Goal: Task Accomplishment & Management: Complete application form

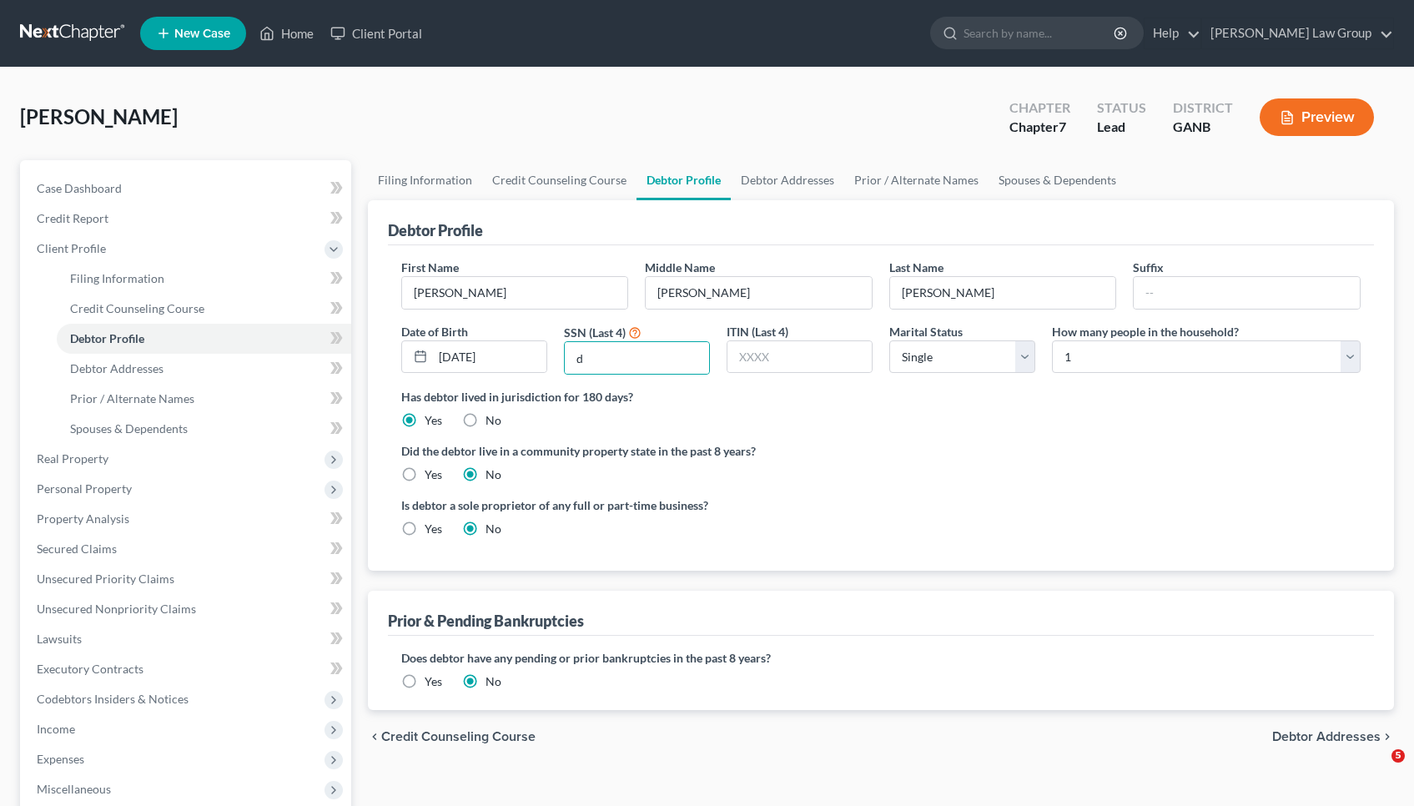
select select "0"
type input "d"
click at [302, 28] on link "Home" at bounding box center [286, 33] width 71 height 30
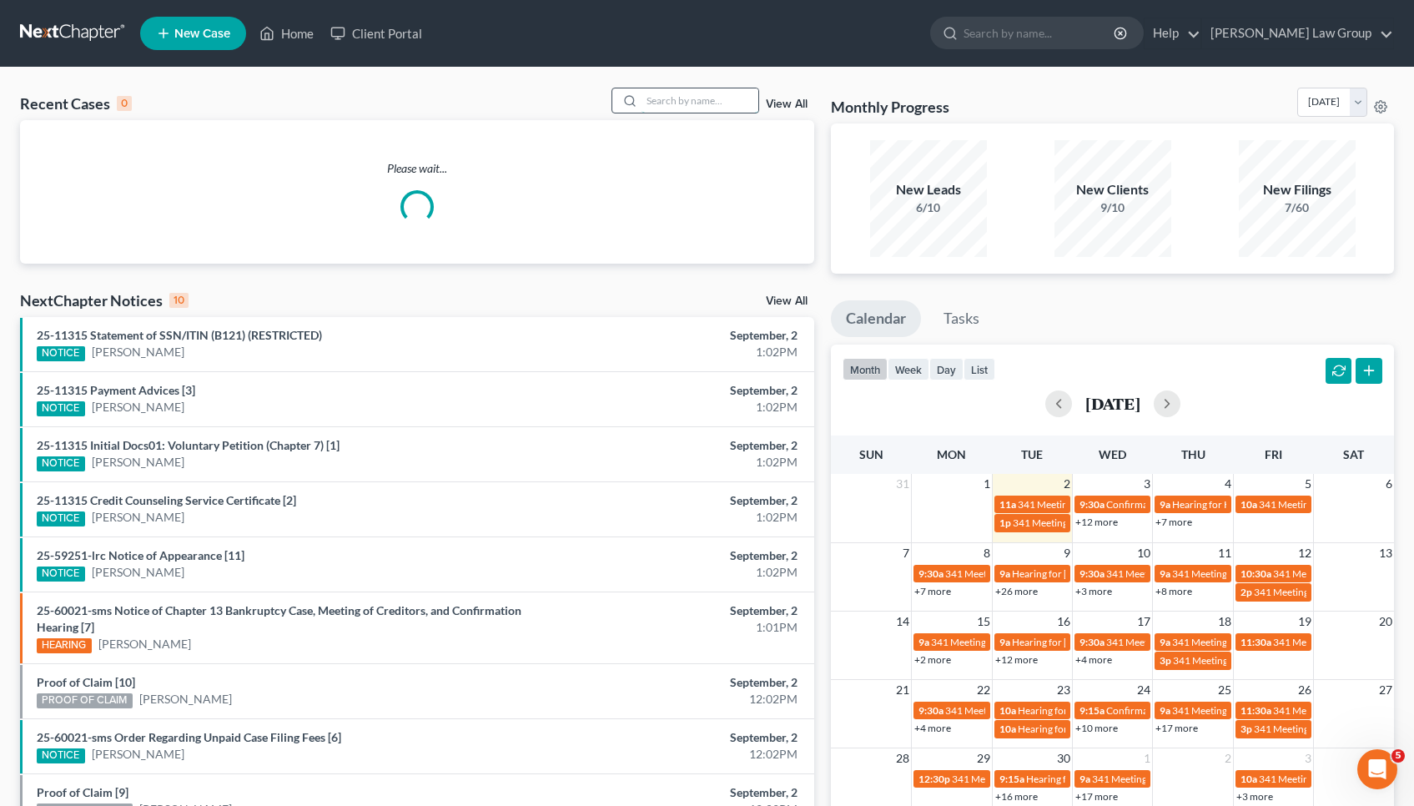
click at [721, 103] on input "search" at bounding box center [699, 100] width 117 height 24
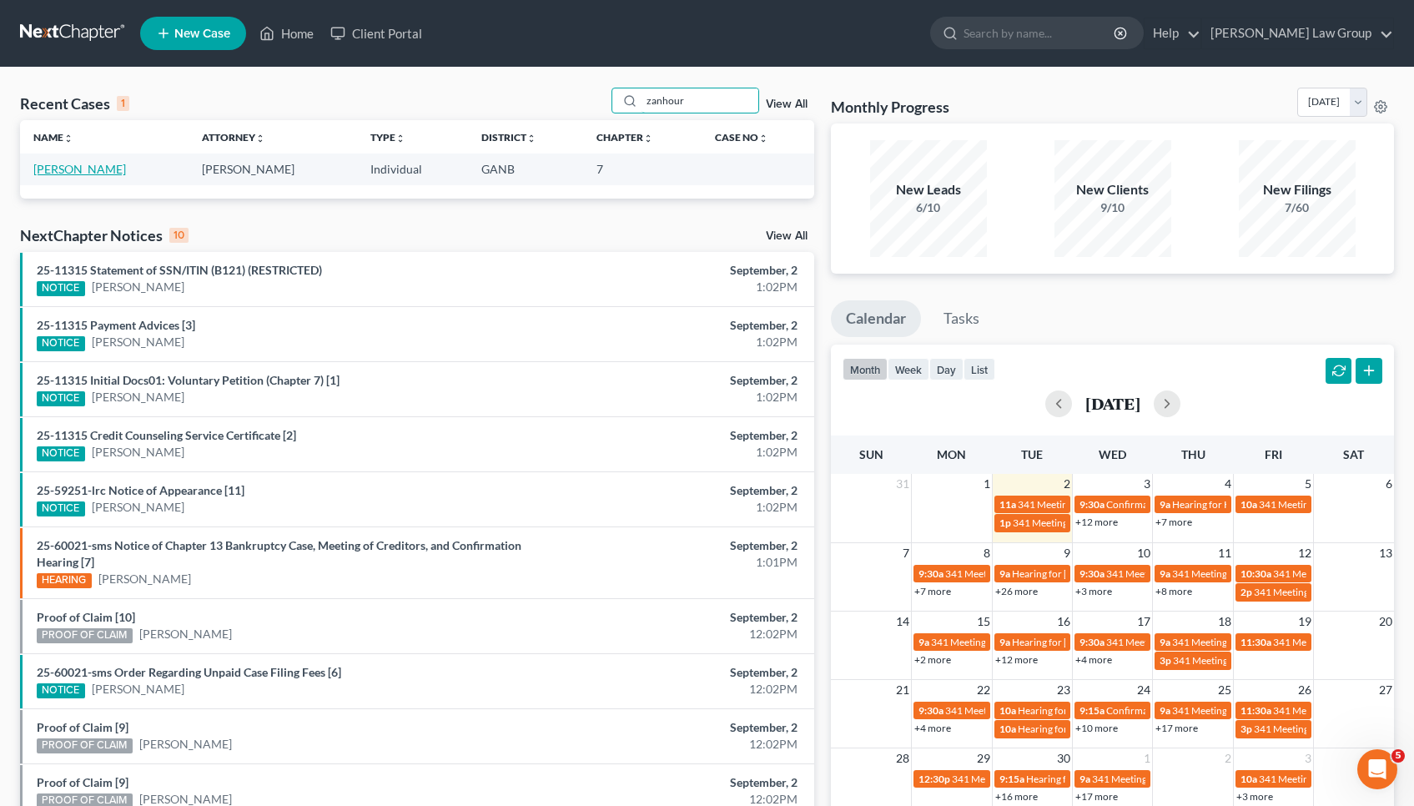
type input "zanhour"
click at [126, 172] on link "[PERSON_NAME]" at bounding box center [79, 169] width 93 height 14
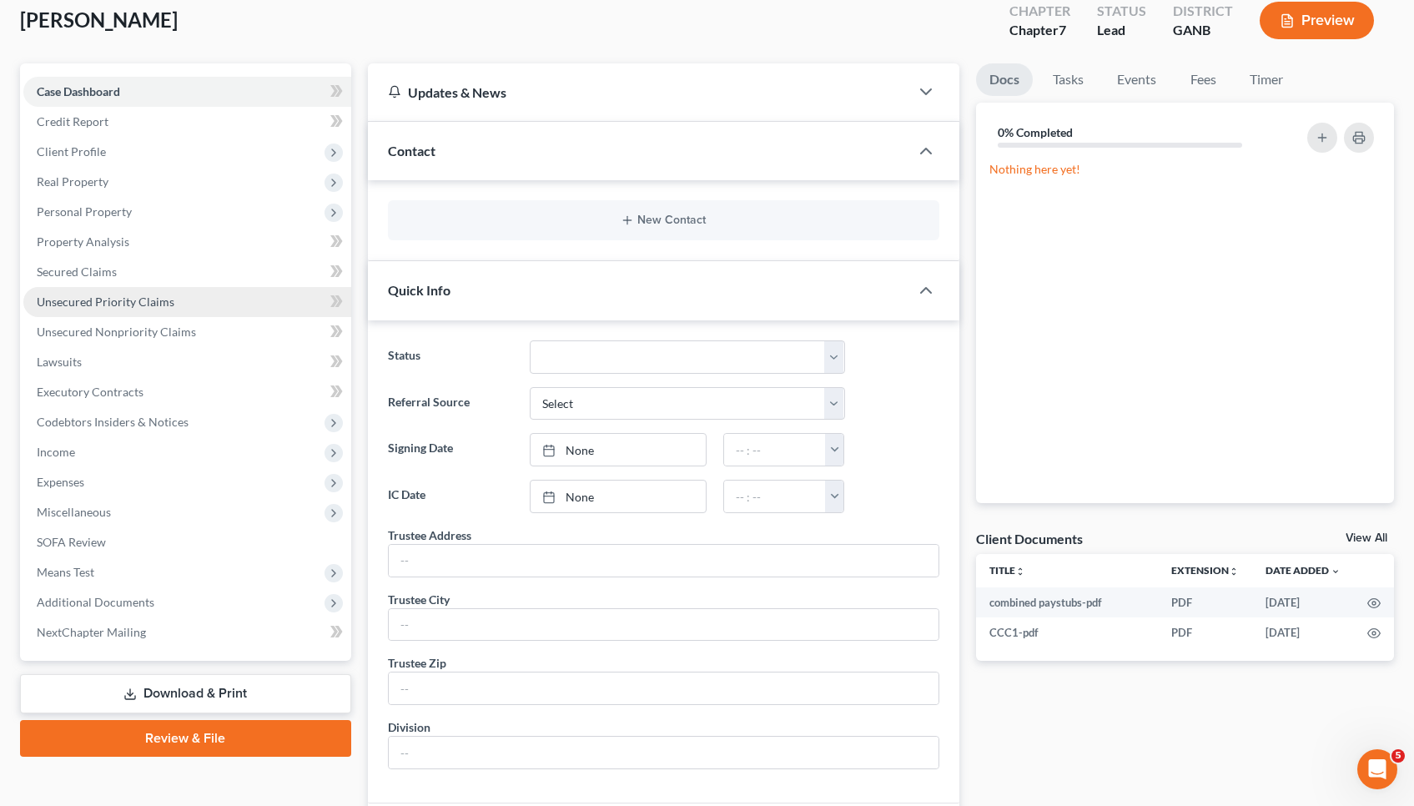
scroll to position [103, 0]
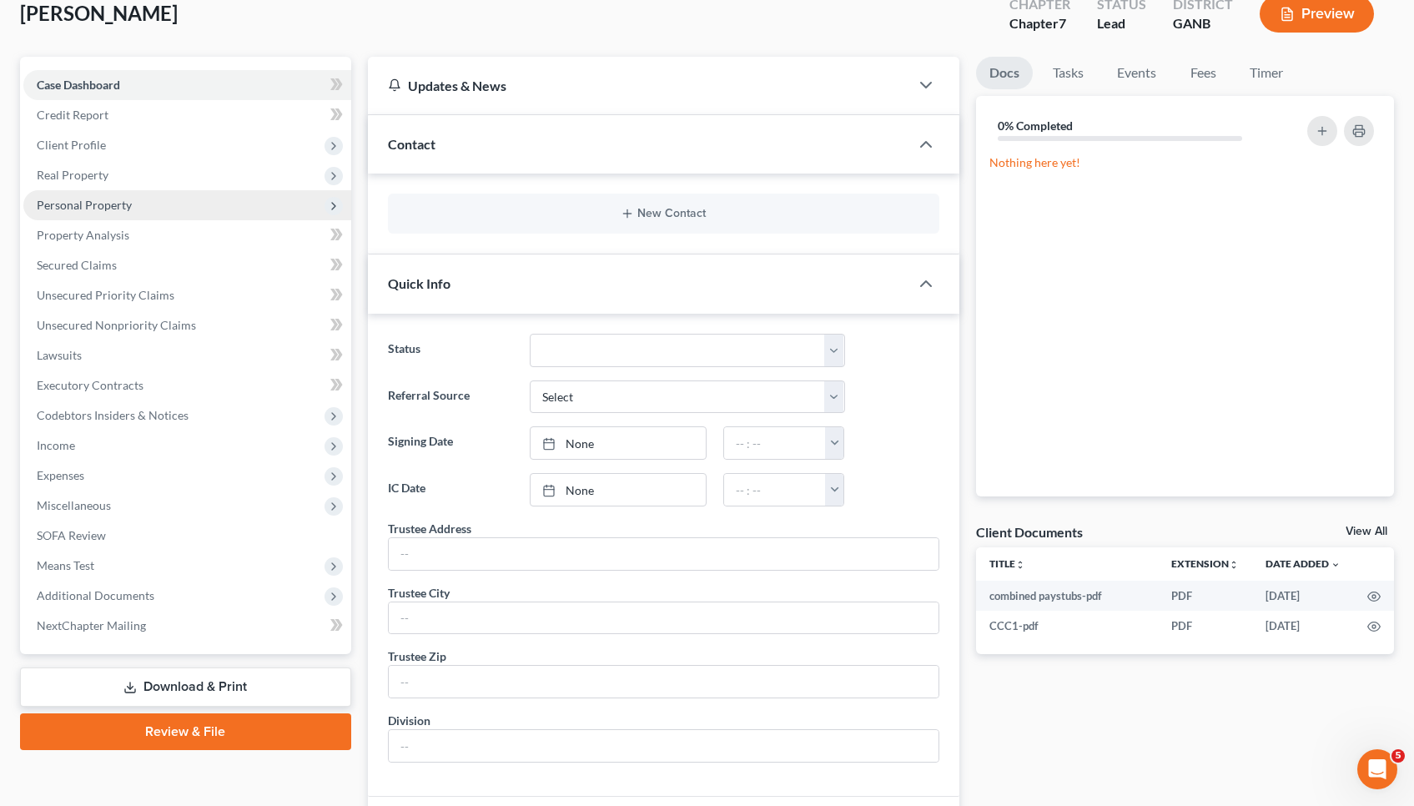
click at [117, 208] on span "Personal Property" at bounding box center [84, 205] width 95 height 14
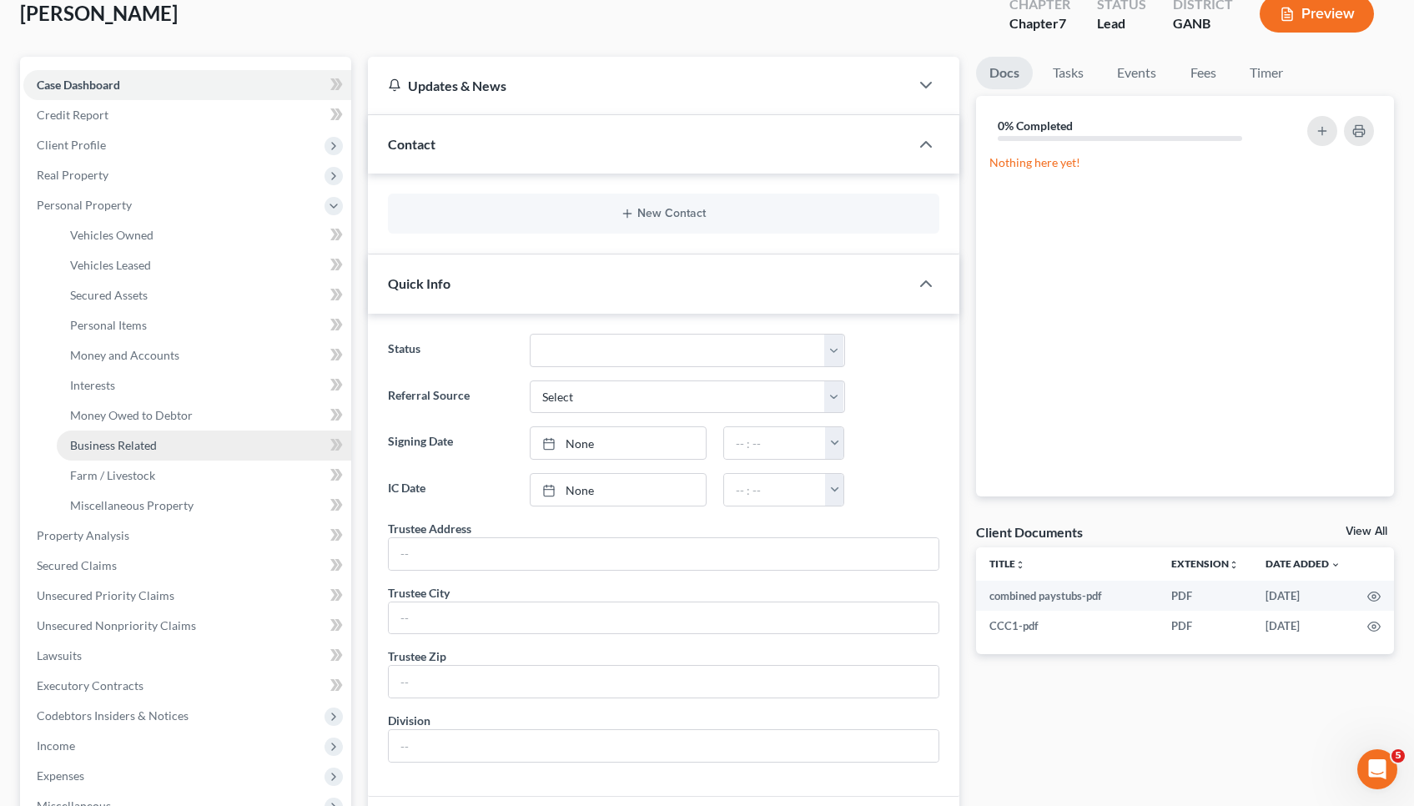
click at [152, 445] on span "Business Related" at bounding box center [113, 445] width 87 height 14
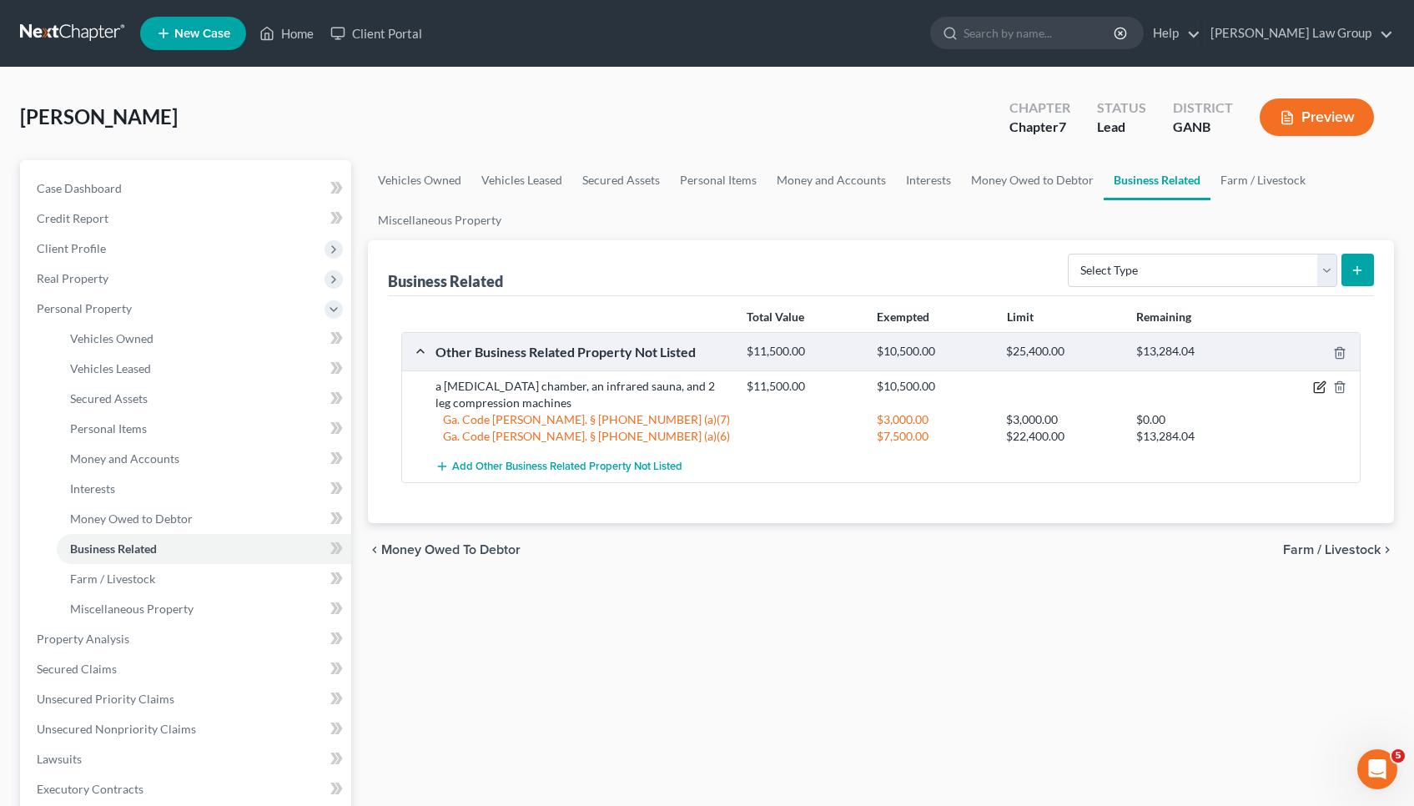
click at [1321, 387] on icon "button" at bounding box center [1321, 386] width 8 height 8
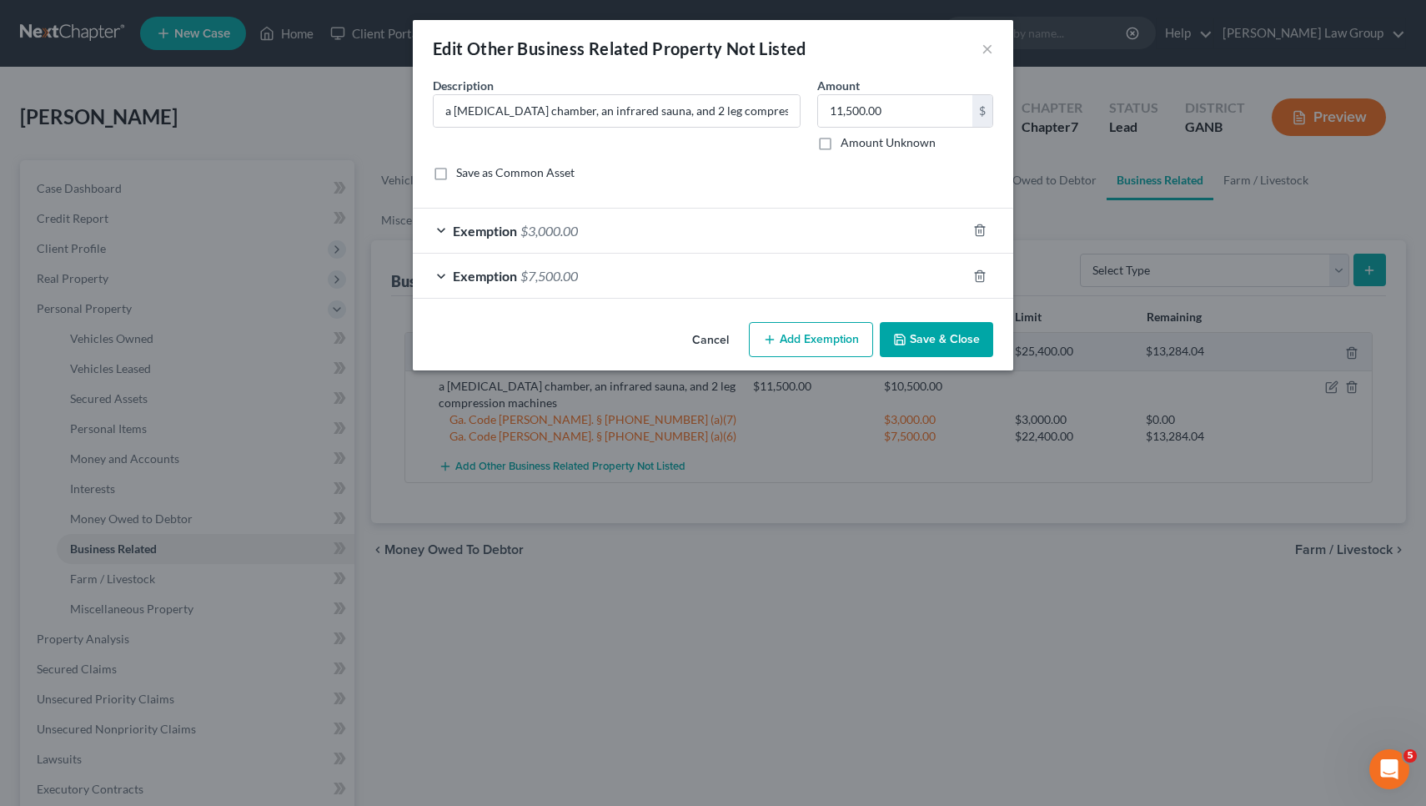
click at [706, 333] on button "Cancel" at bounding box center [710, 340] width 63 height 33
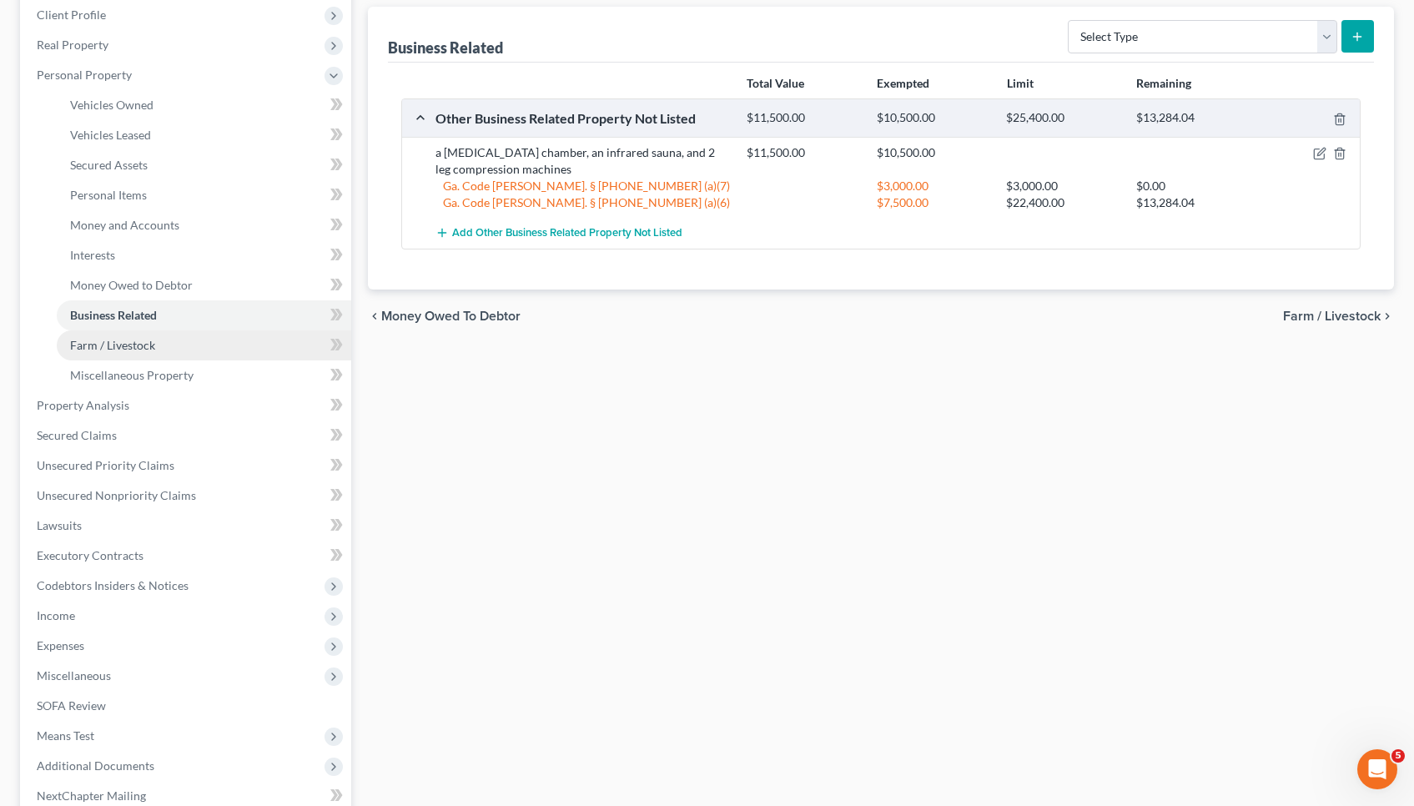
scroll to position [247, 0]
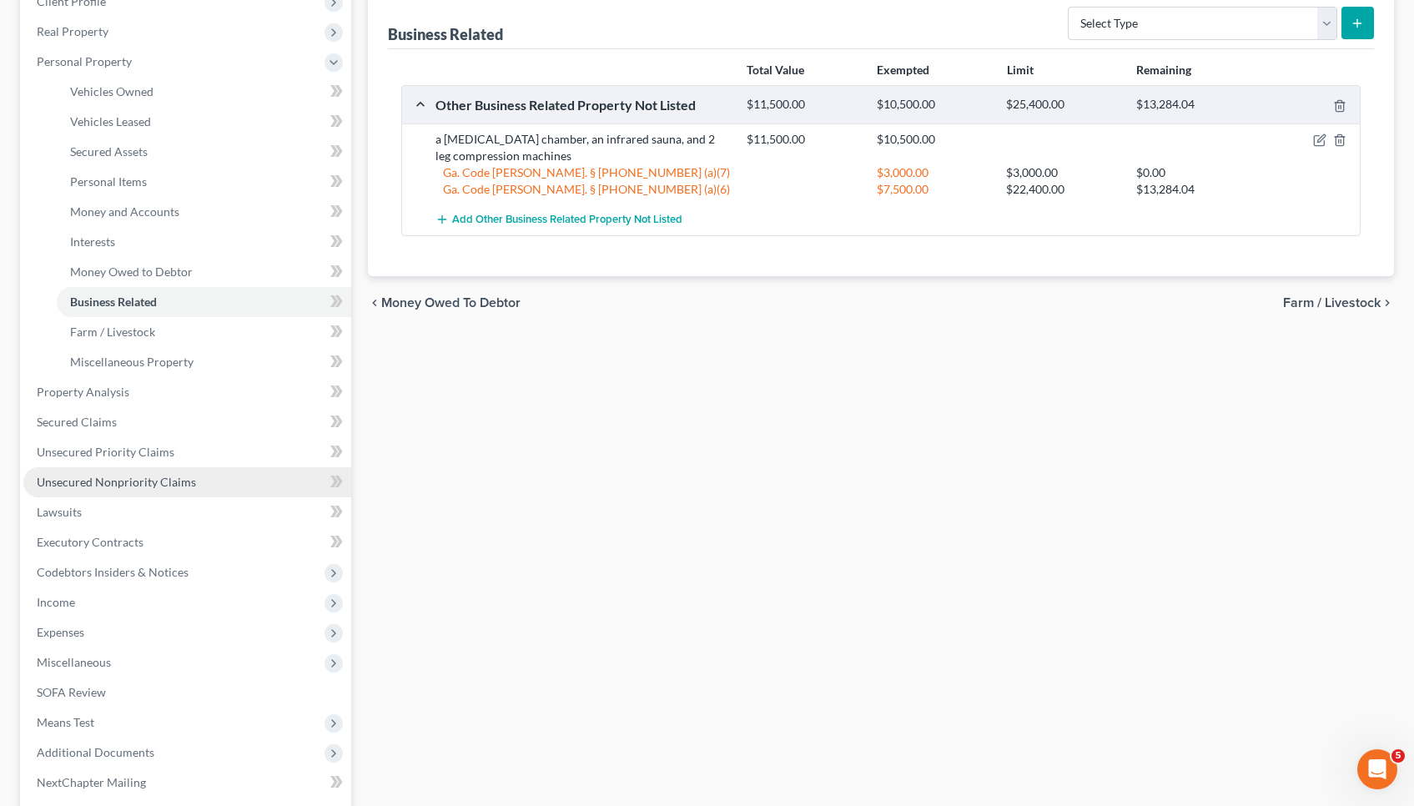
click at [156, 475] on span "Unsecured Nonpriority Claims" at bounding box center [116, 482] width 159 height 14
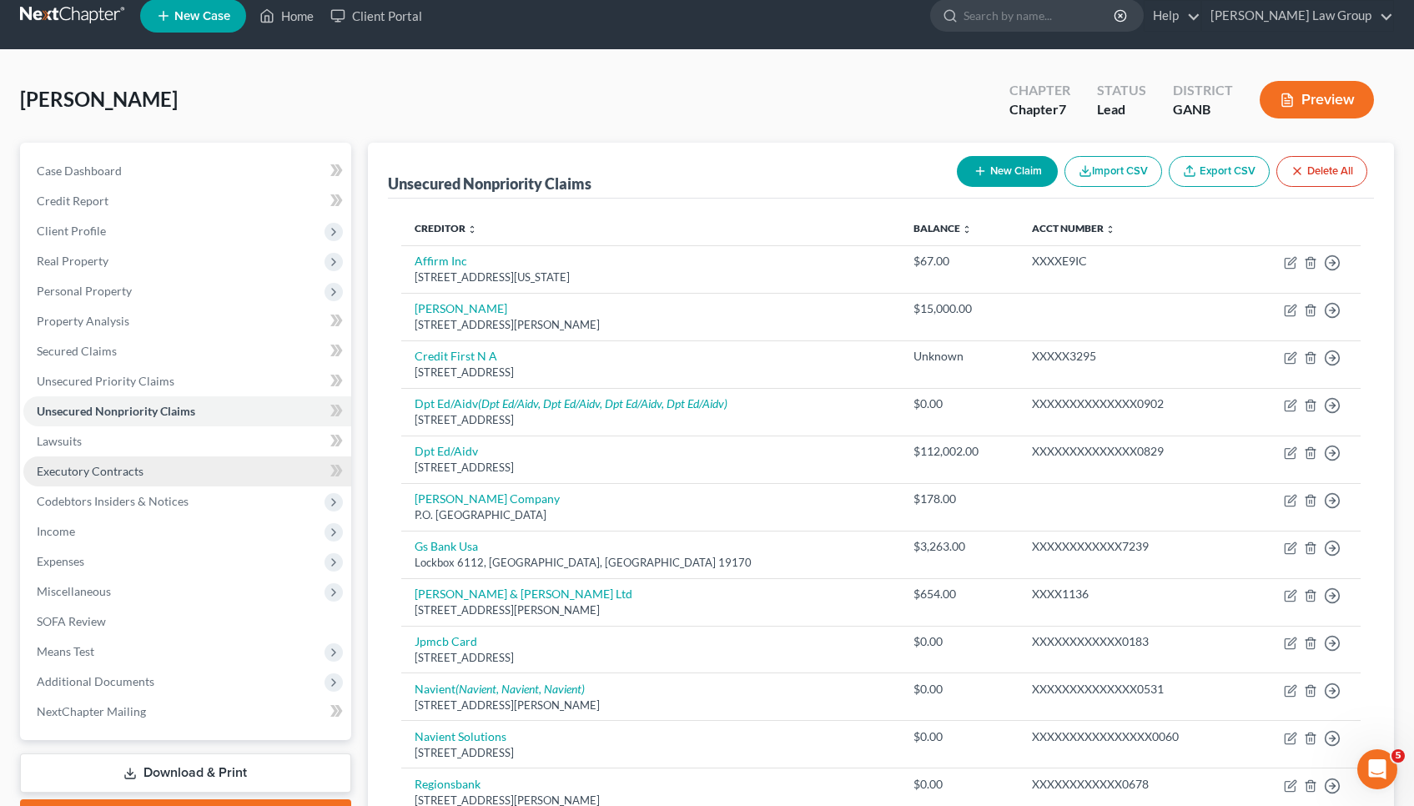
scroll to position [27, 0]
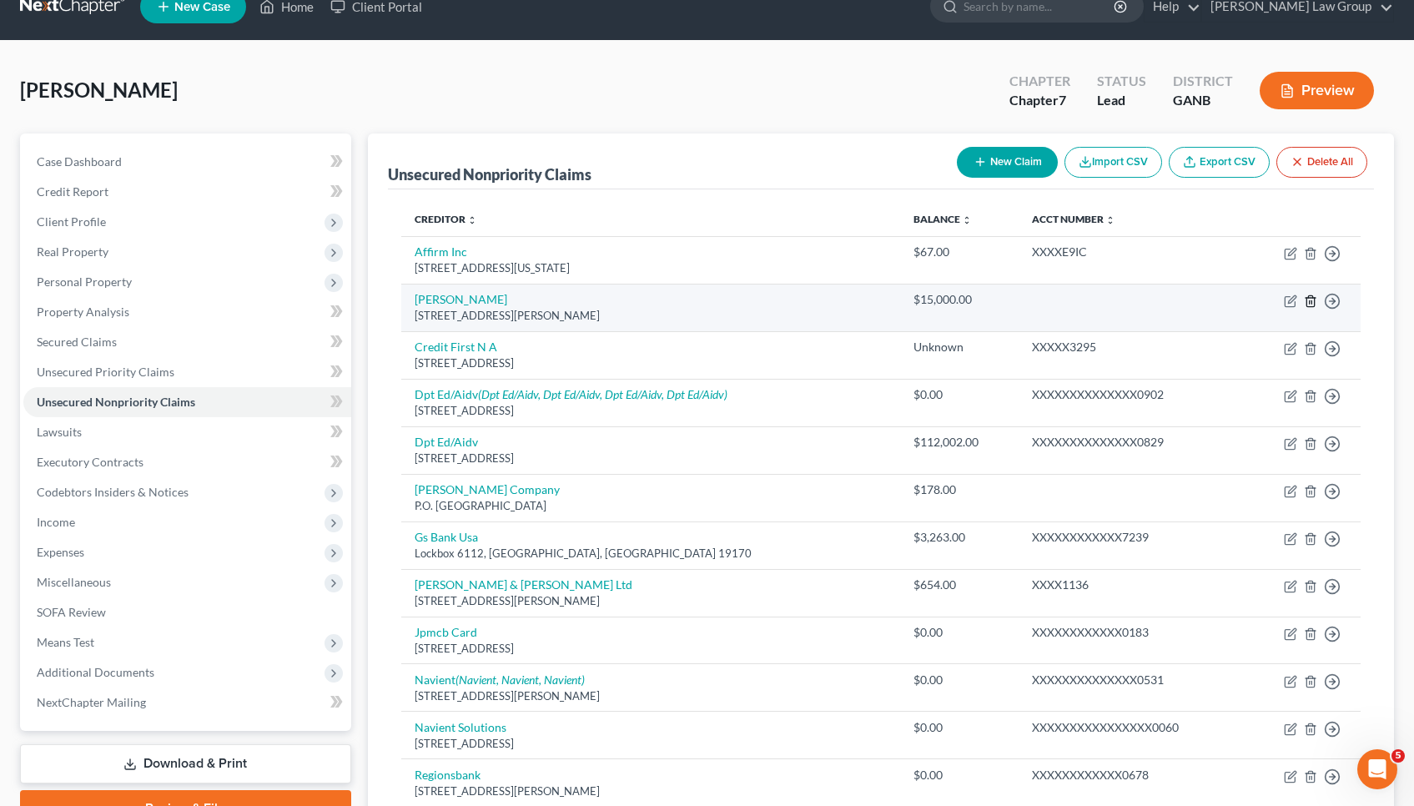
click at [1308, 302] on icon "button" at bounding box center [1309, 300] width 13 height 13
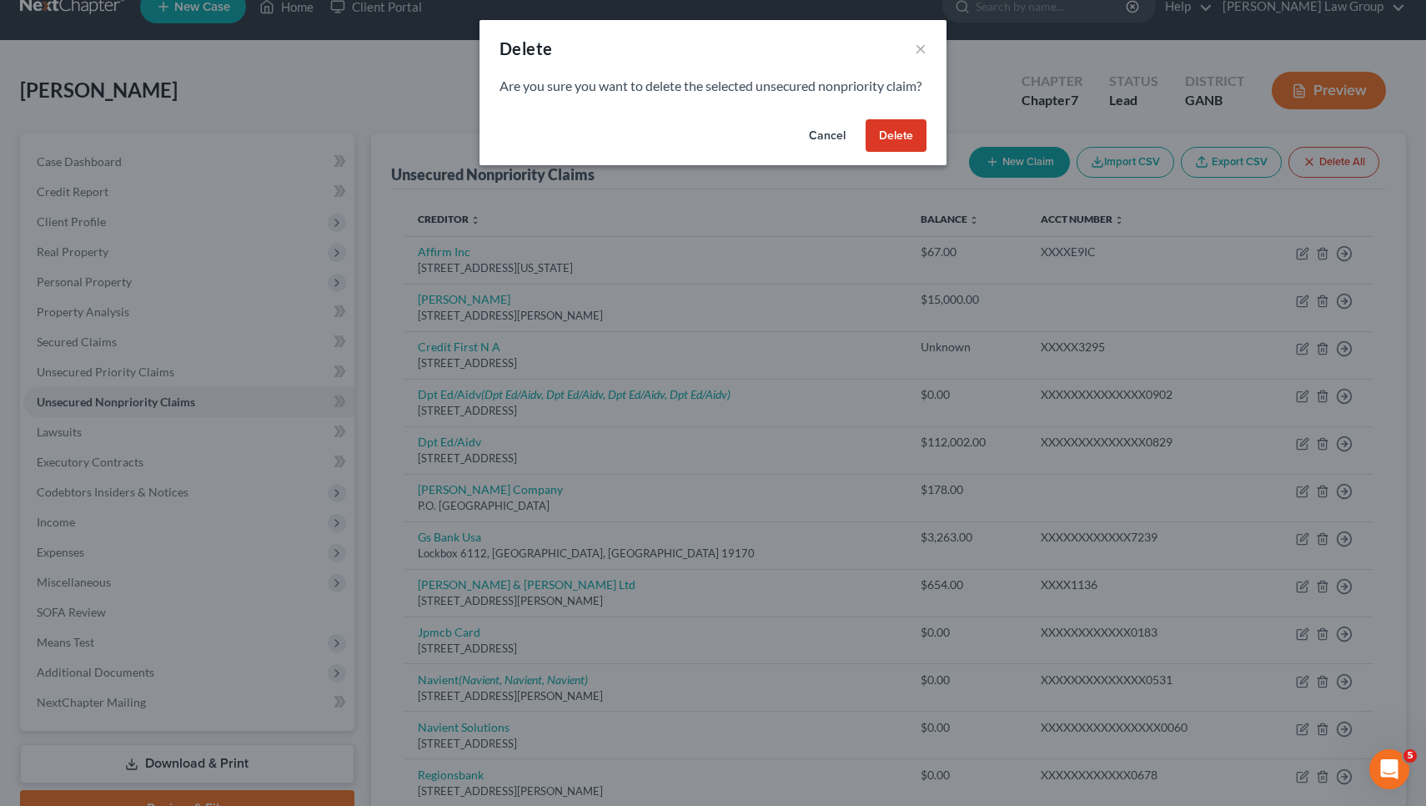
click at [910, 153] on button "Delete" at bounding box center [896, 135] width 61 height 33
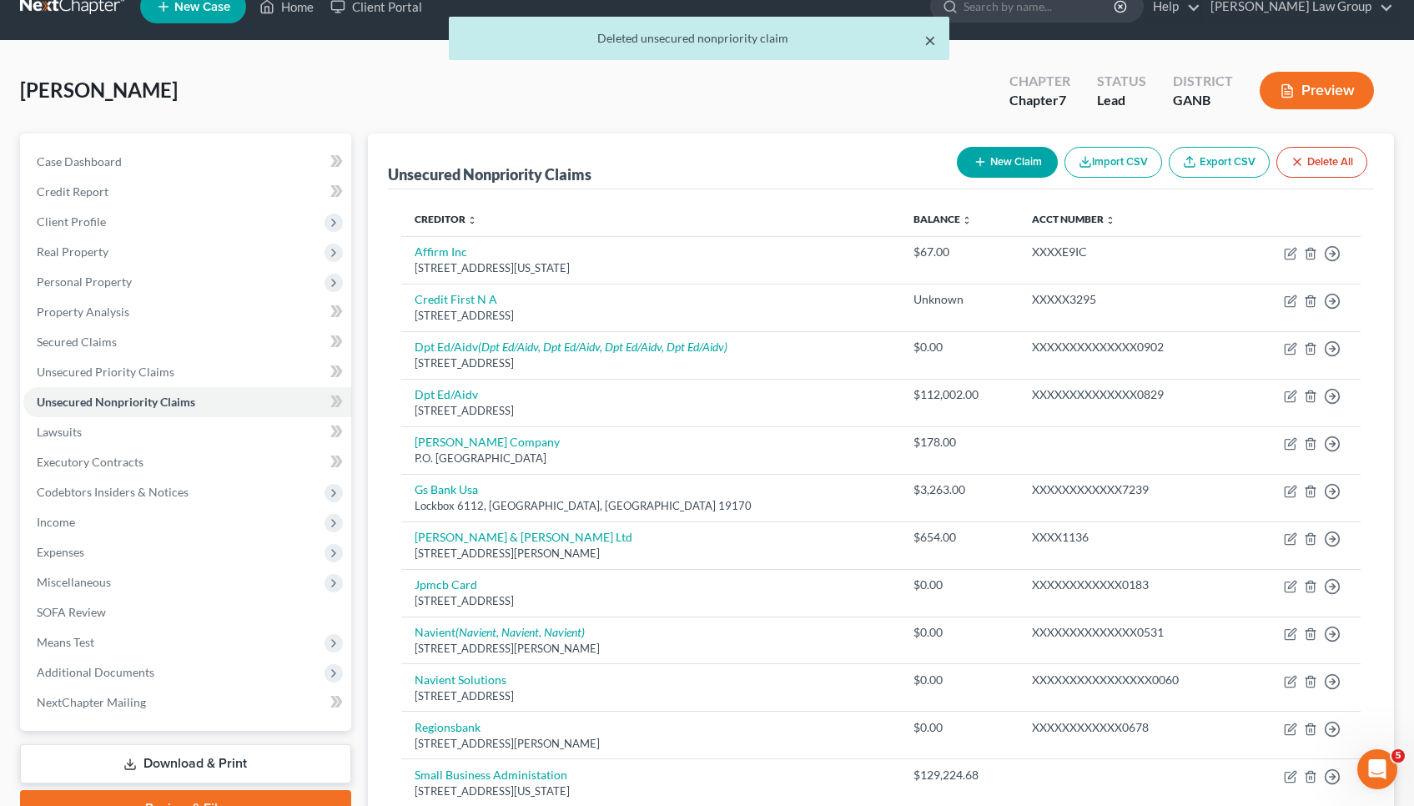
click at [929, 40] on button "×" at bounding box center [930, 40] width 12 height 20
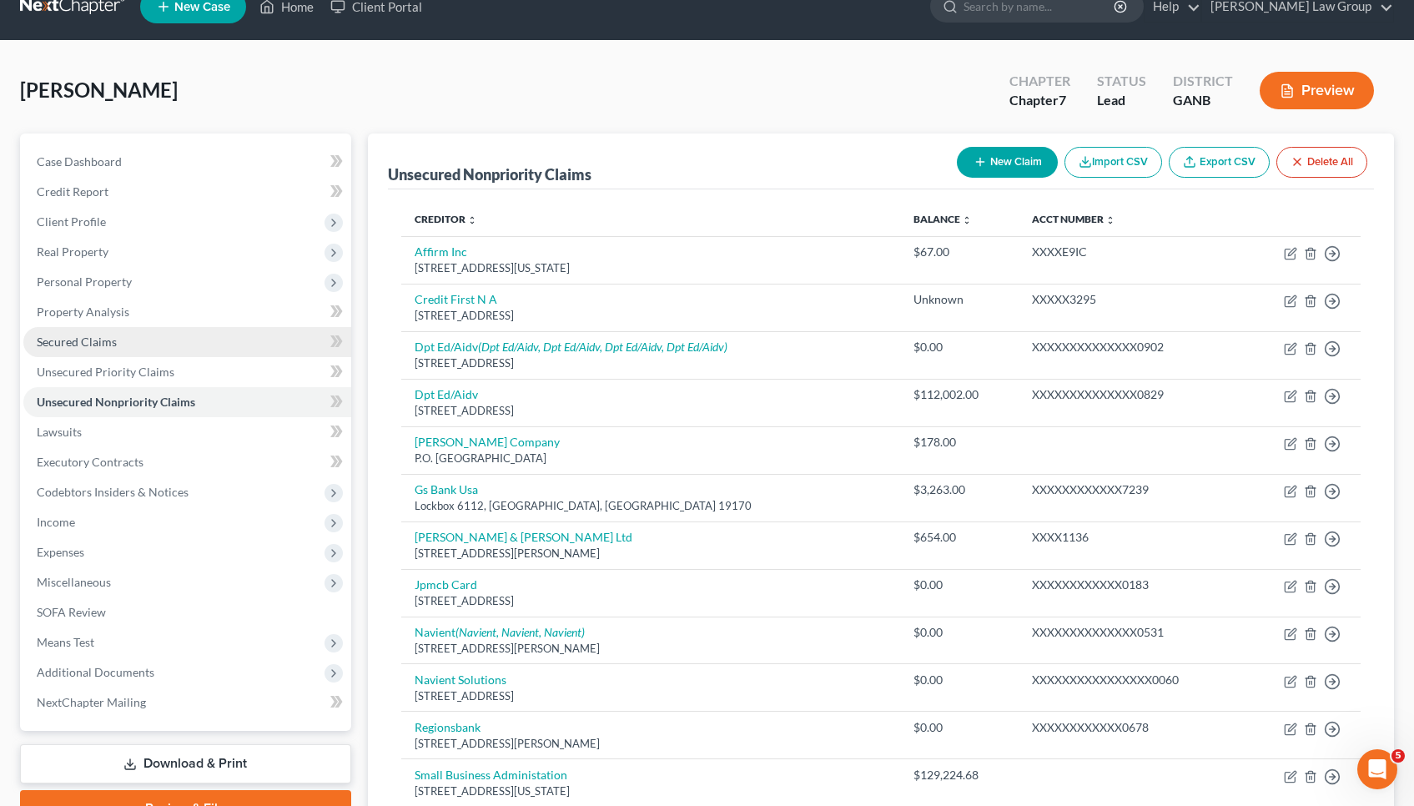
click at [86, 343] on span "Secured Claims" at bounding box center [77, 341] width 80 height 14
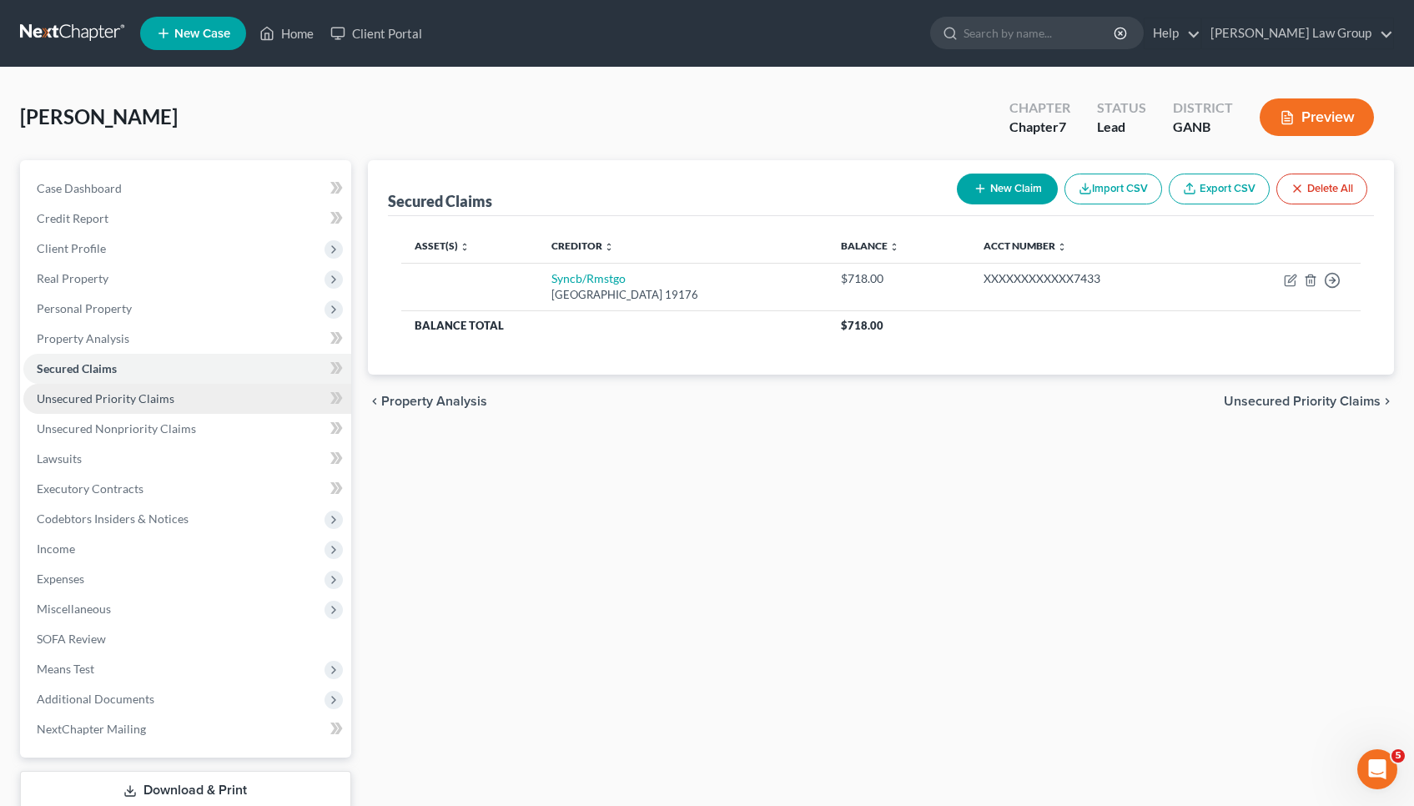
click at [218, 399] on link "Unsecured Priority Claims" at bounding box center [187, 399] width 328 height 30
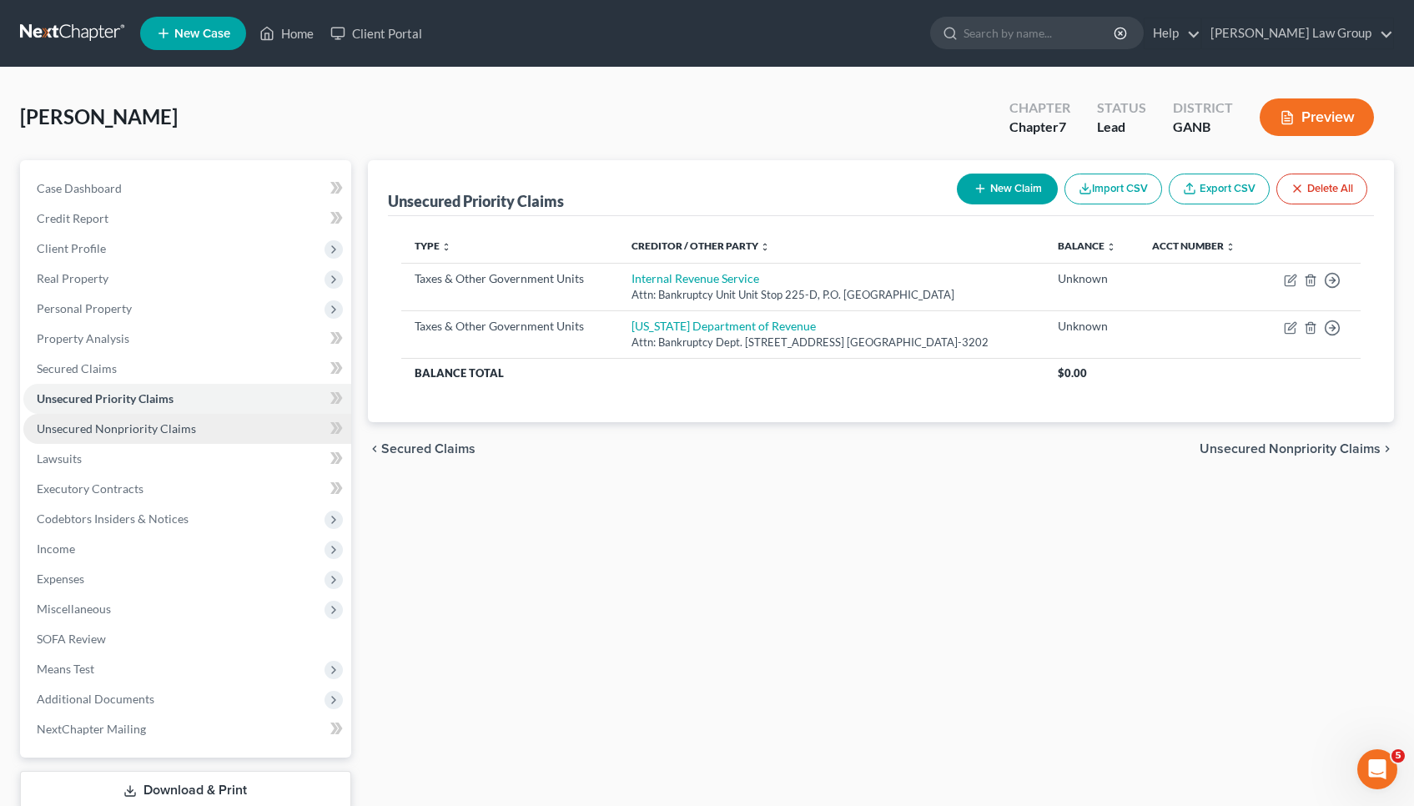
click at [204, 427] on link "Unsecured Nonpriority Claims" at bounding box center [187, 429] width 328 height 30
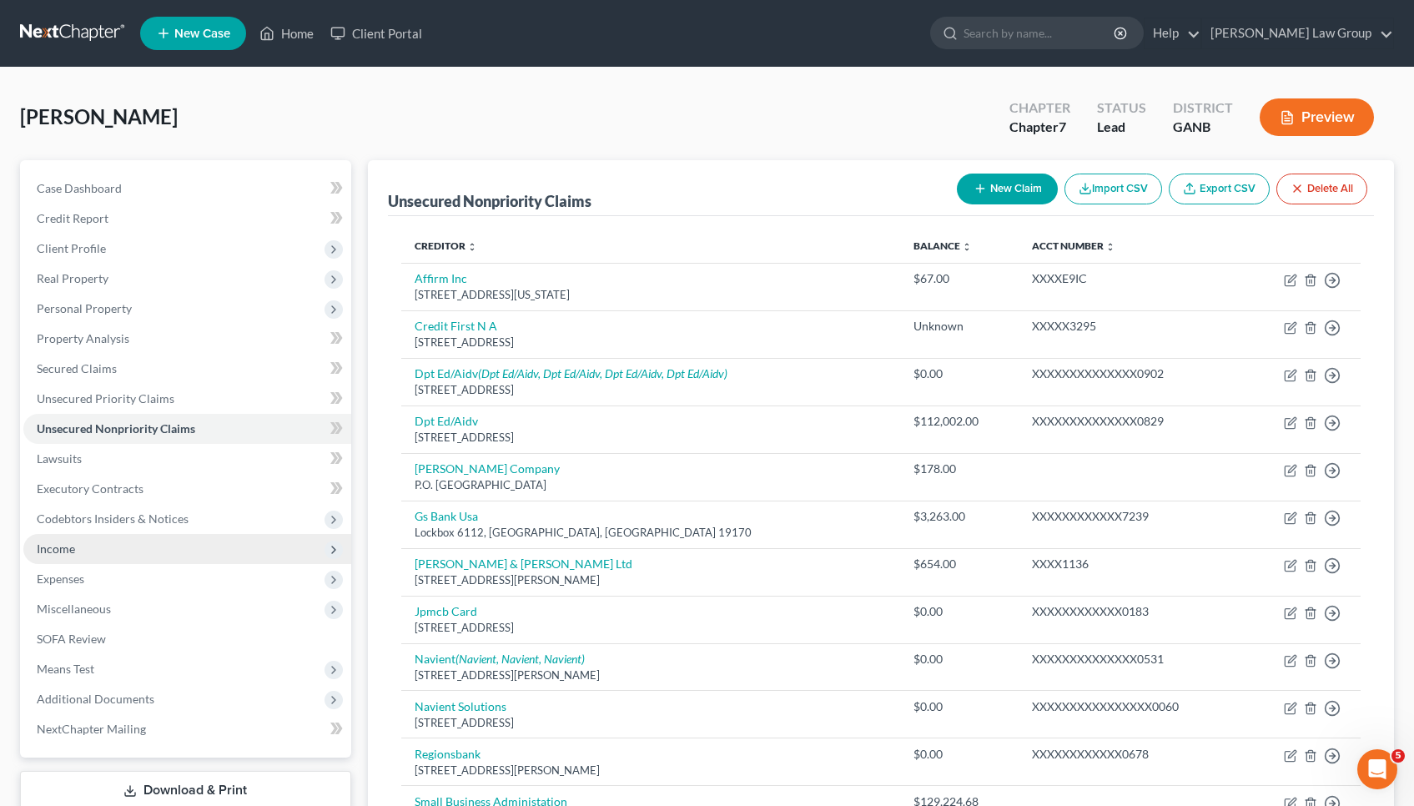
click at [100, 556] on span "Income" at bounding box center [187, 549] width 328 height 30
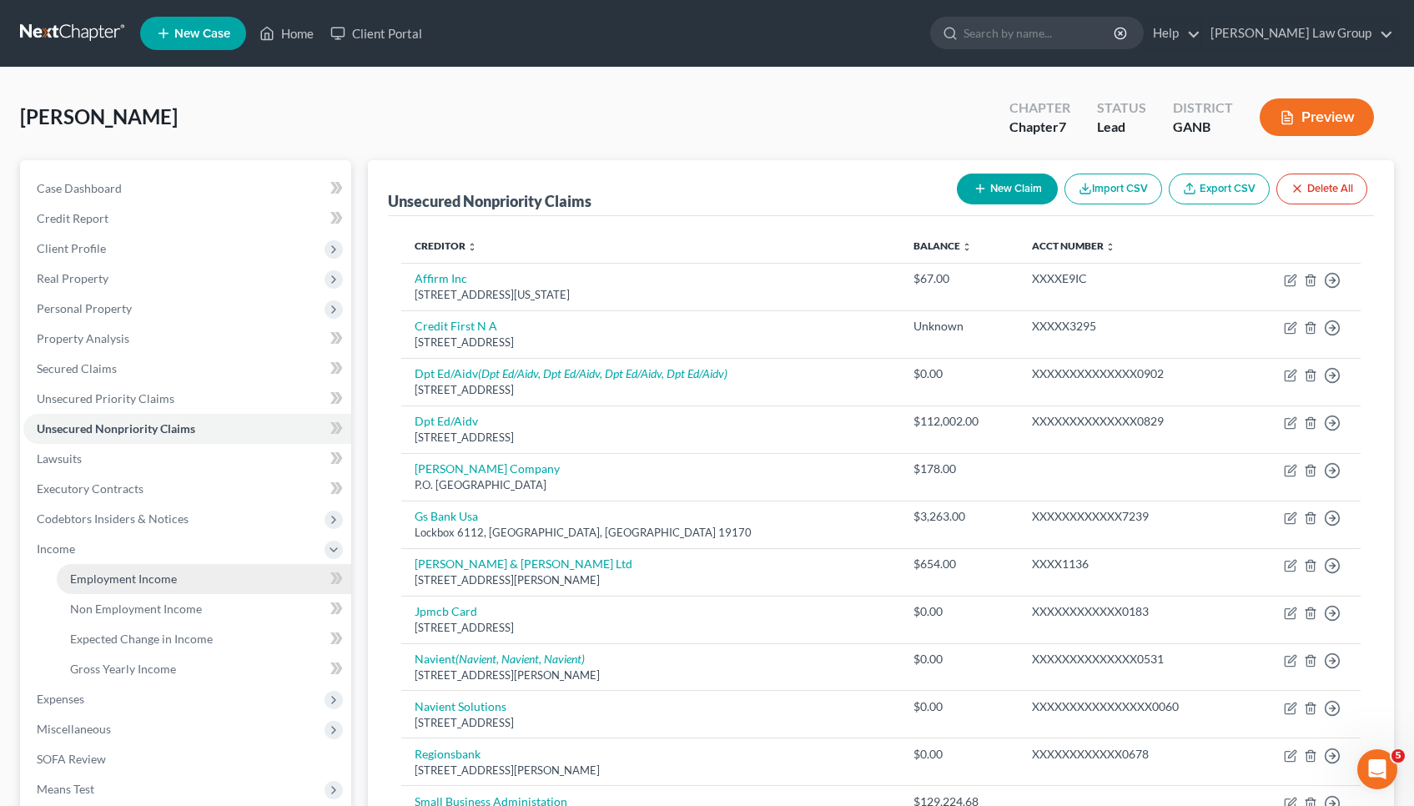
click at [106, 575] on span "Employment Income" at bounding box center [123, 578] width 107 height 14
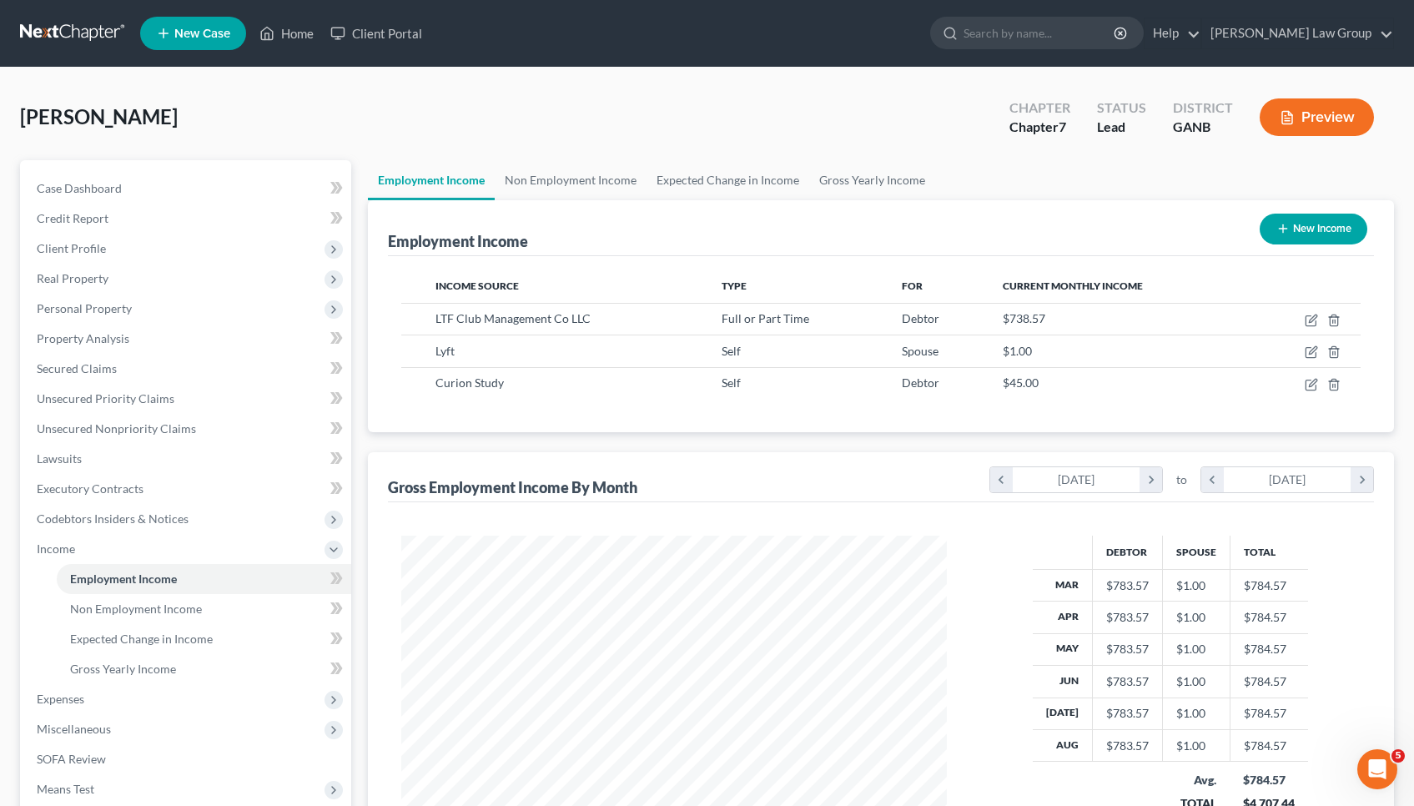
scroll to position [299, 580]
click at [116, 255] on span "Client Profile" at bounding box center [187, 249] width 328 height 30
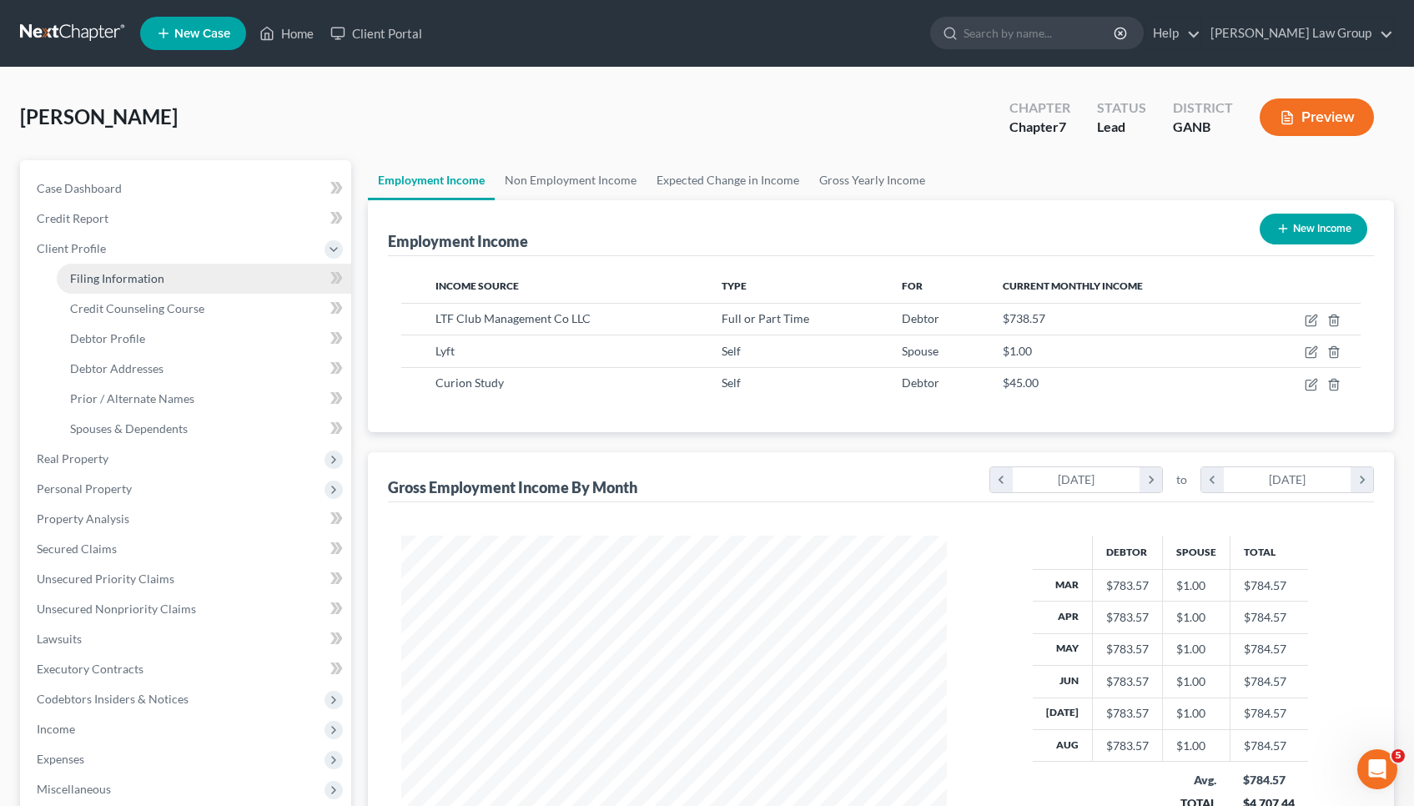
click at [121, 284] on span "Filing Information" at bounding box center [117, 278] width 94 height 14
select select "1"
select select "0"
select select "19"
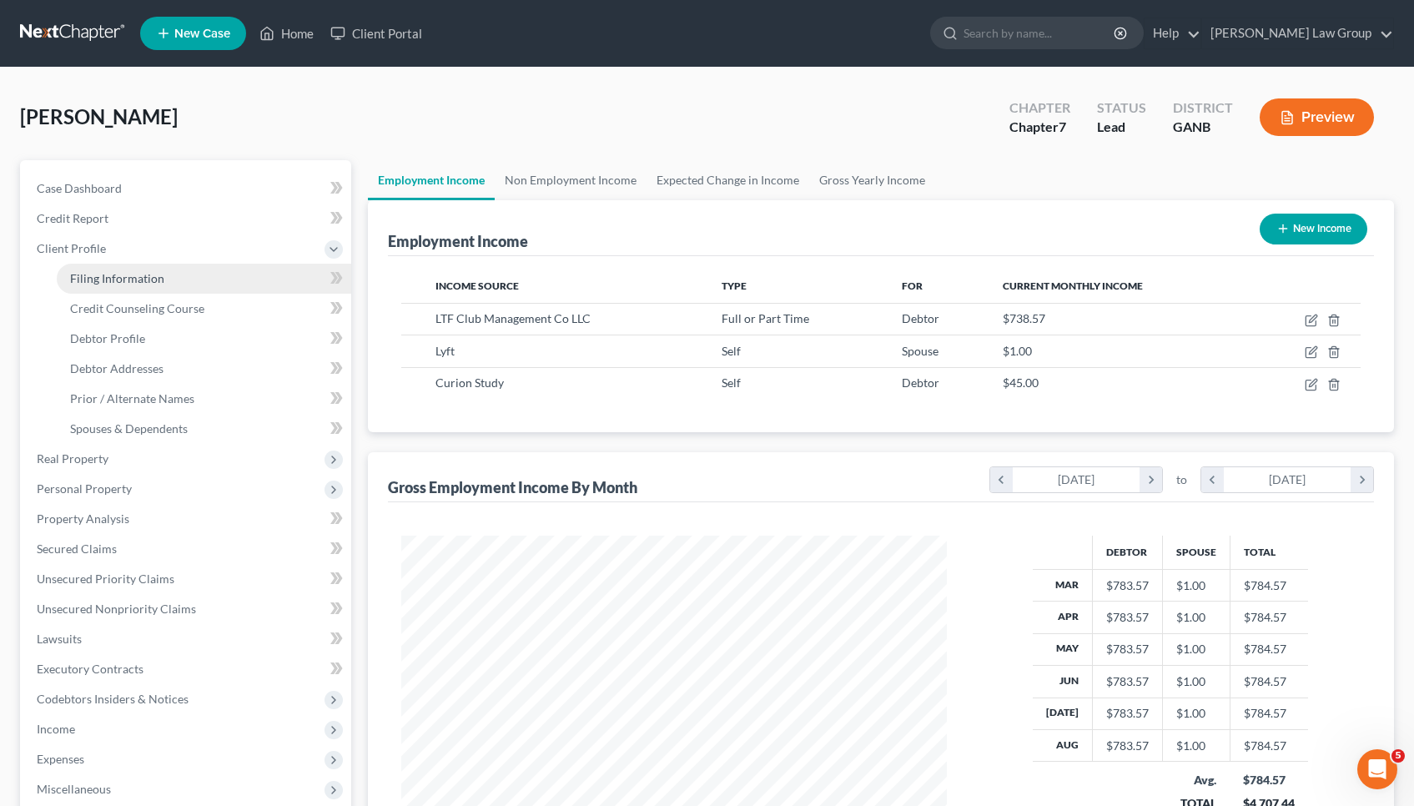
select select "0"
select select "10"
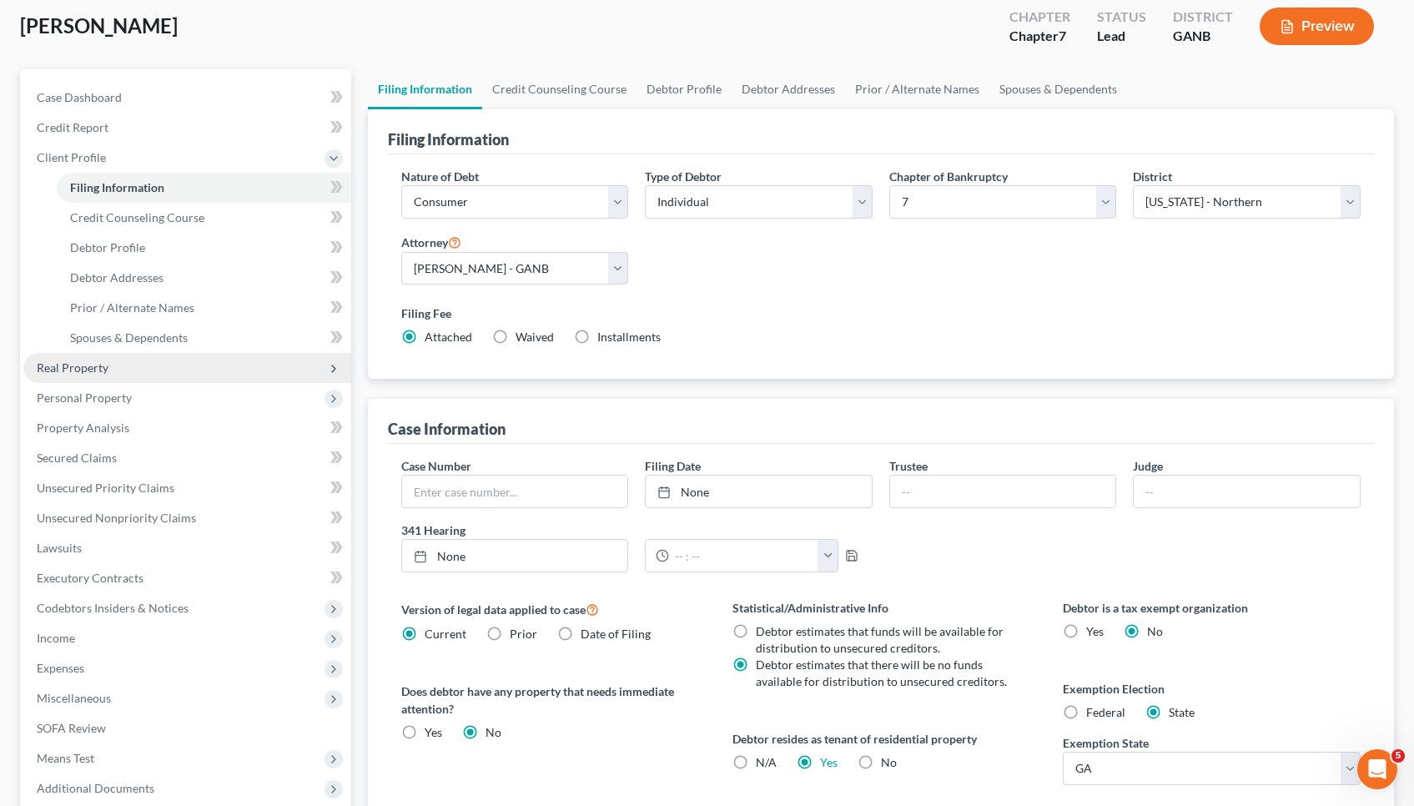
scroll to position [103, 0]
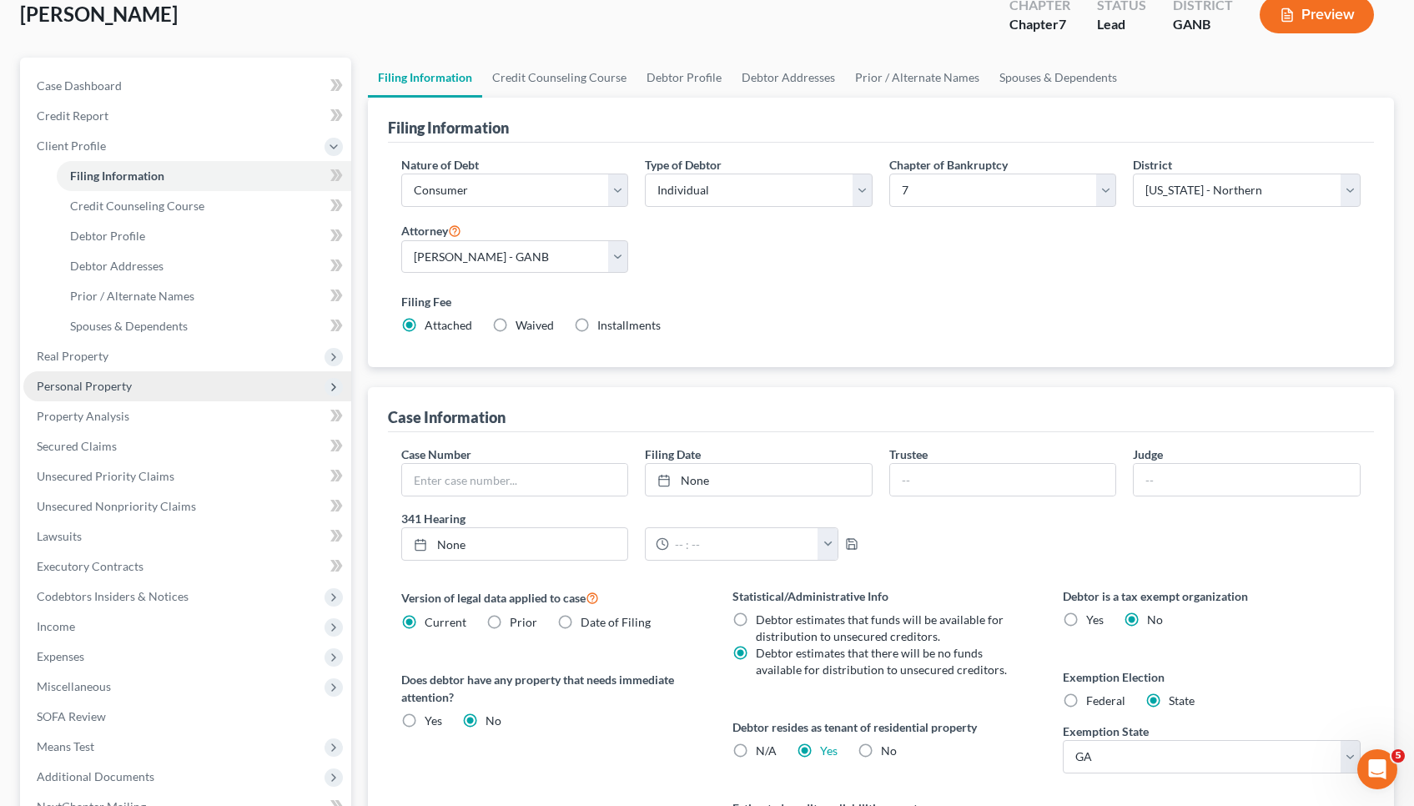
click at [109, 390] on span "Personal Property" at bounding box center [84, 386] width 95 height 14
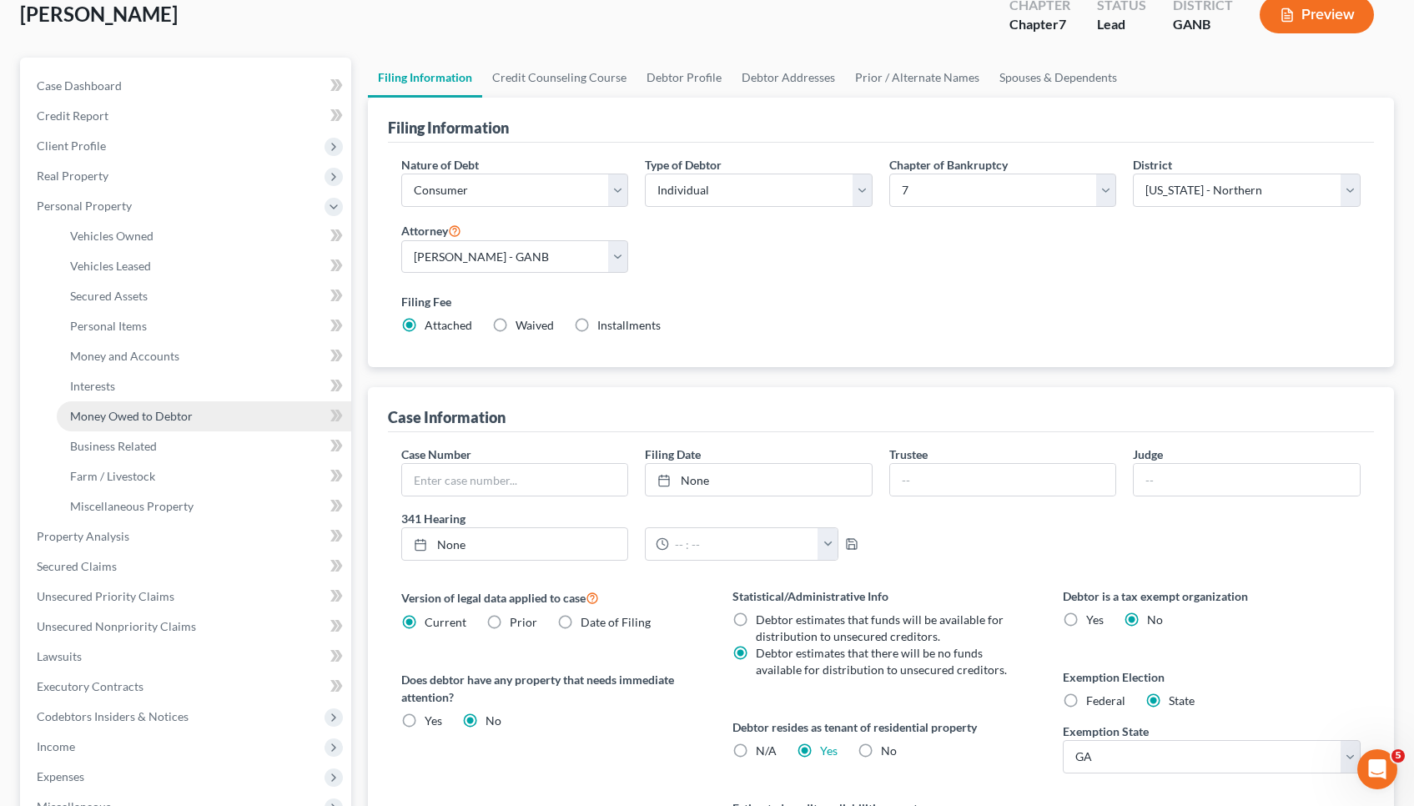
click at [109, 413] on span "Money Owed to Debtor" at bounding box center [131, 416] width 123 height 14
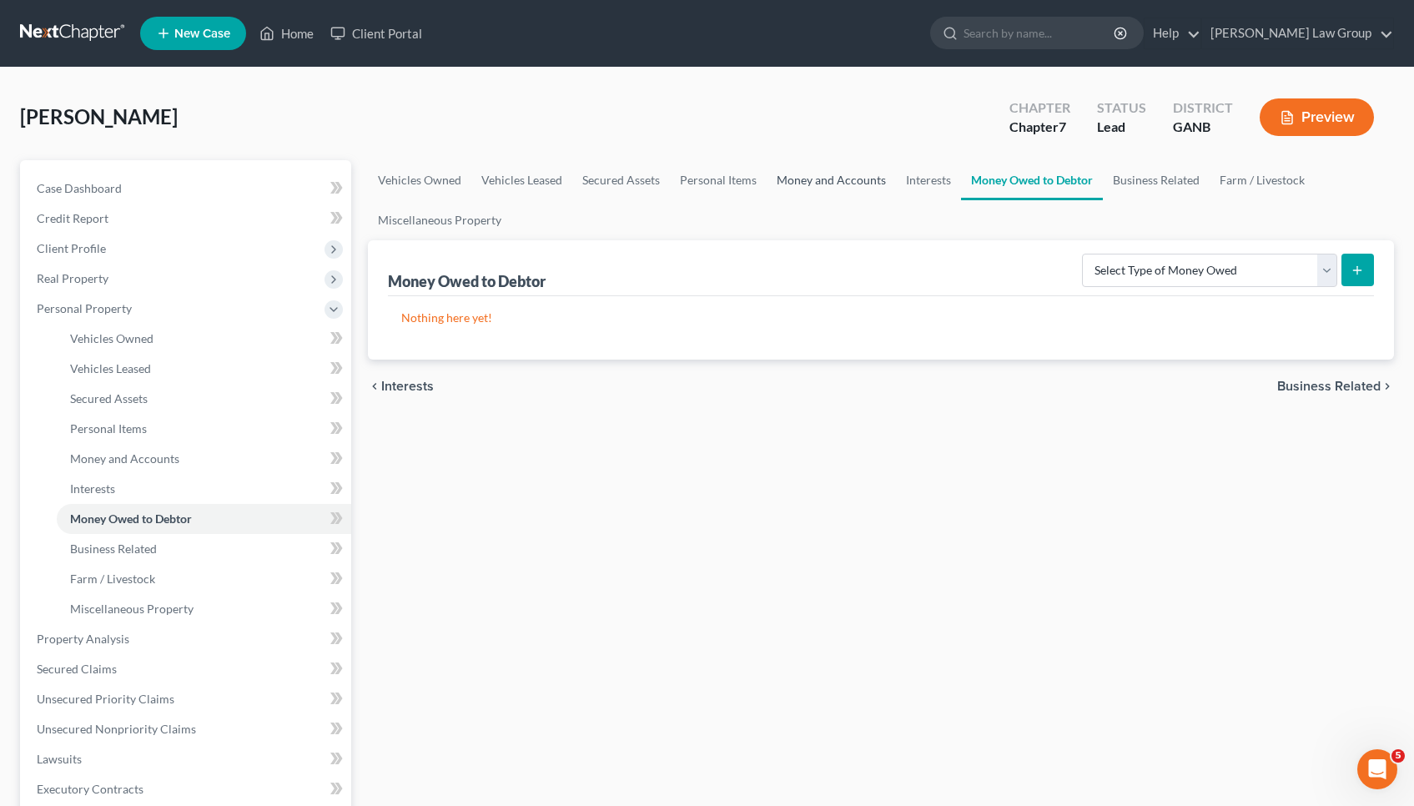
click at [861, 177] on link "Money and Accounts" at bounding box center [830, 180] width 129 height 40
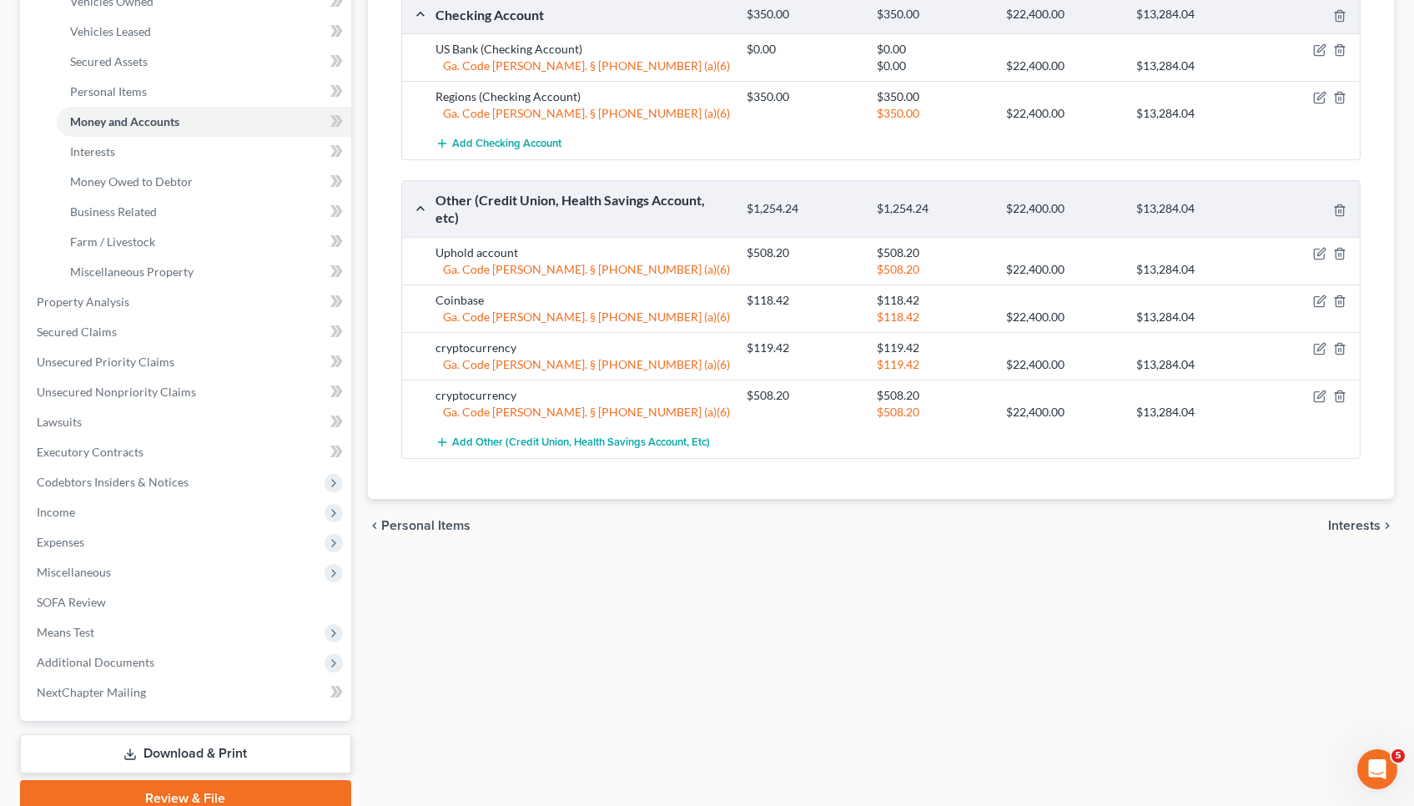
scroll to position [352, 0]
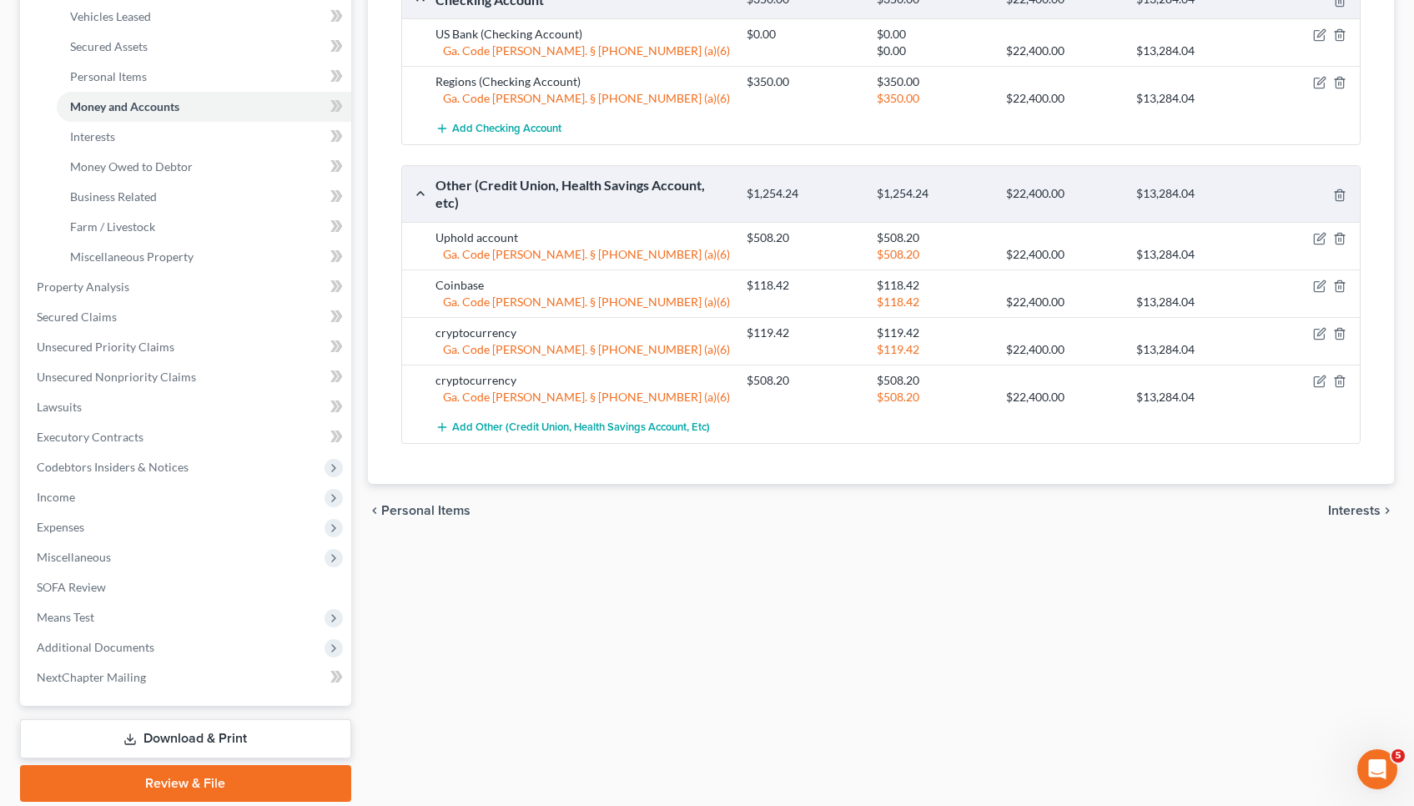
click at [1345, 504] on span "Interests" at bounding box center [1354, 510] width 53 height 13
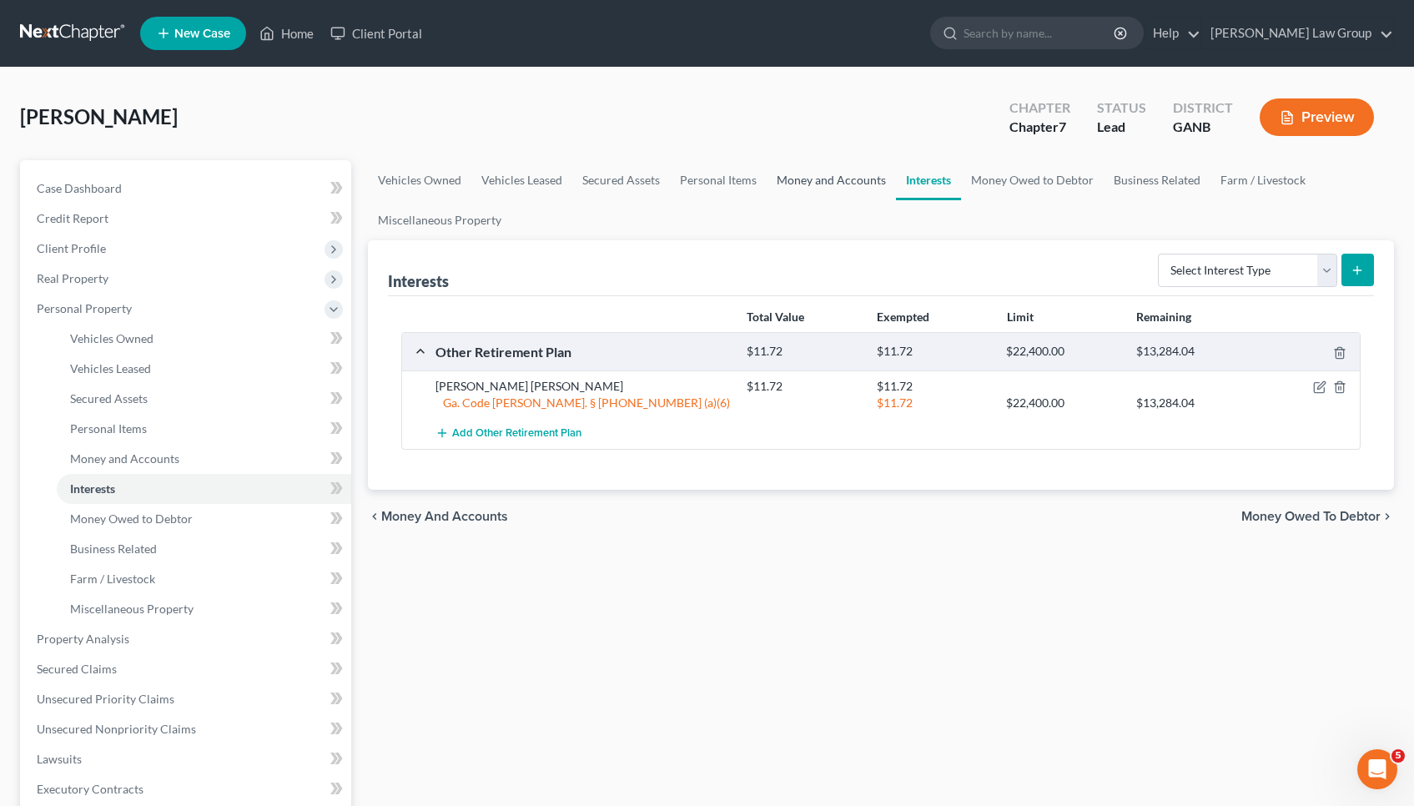
click at [798, 179] on link "Money and Accounts" at bounding box center [830, 180] width 129 height 40
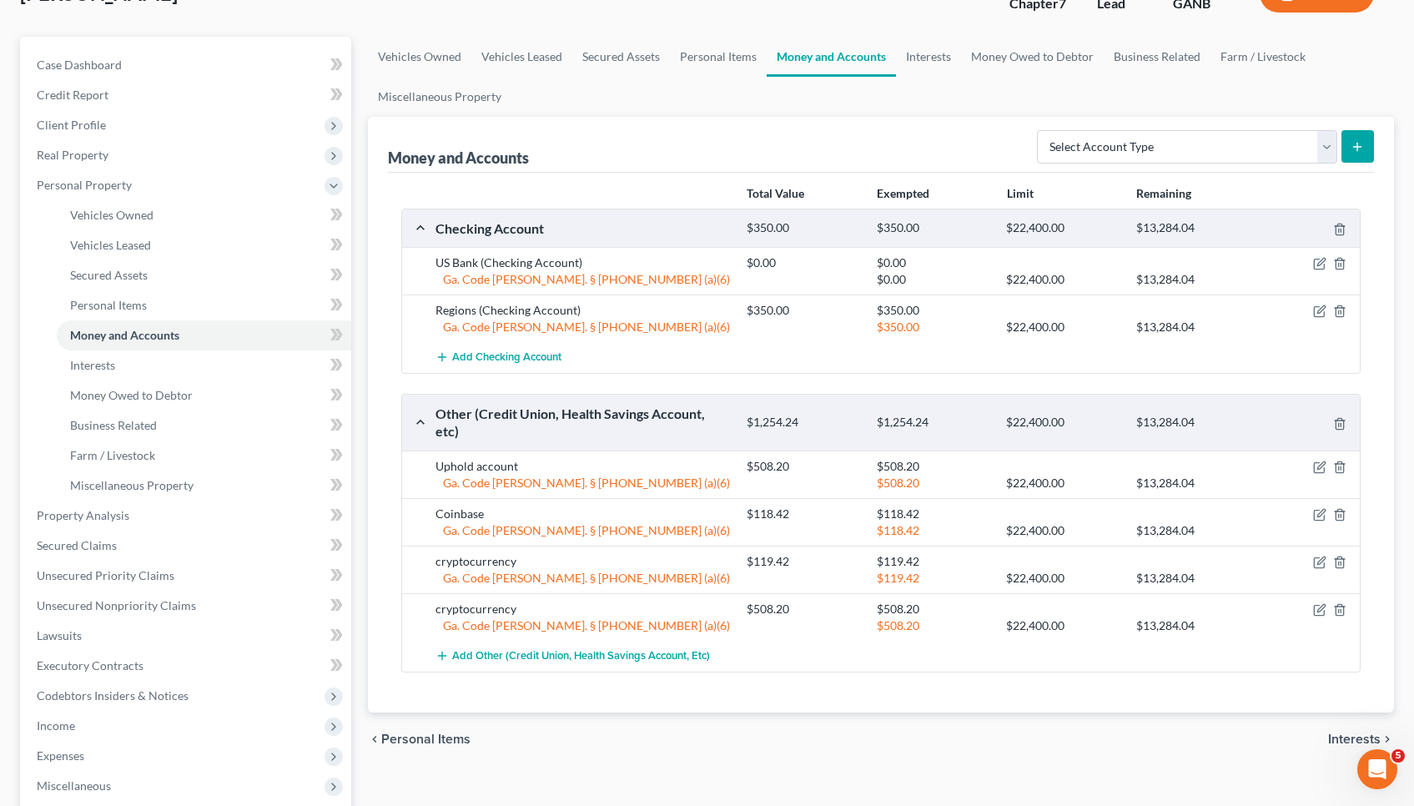
scroll to position [124, 0]
click at [1317, 460] on icon "button" at bounding box center [1321, 464] width 8 height 8
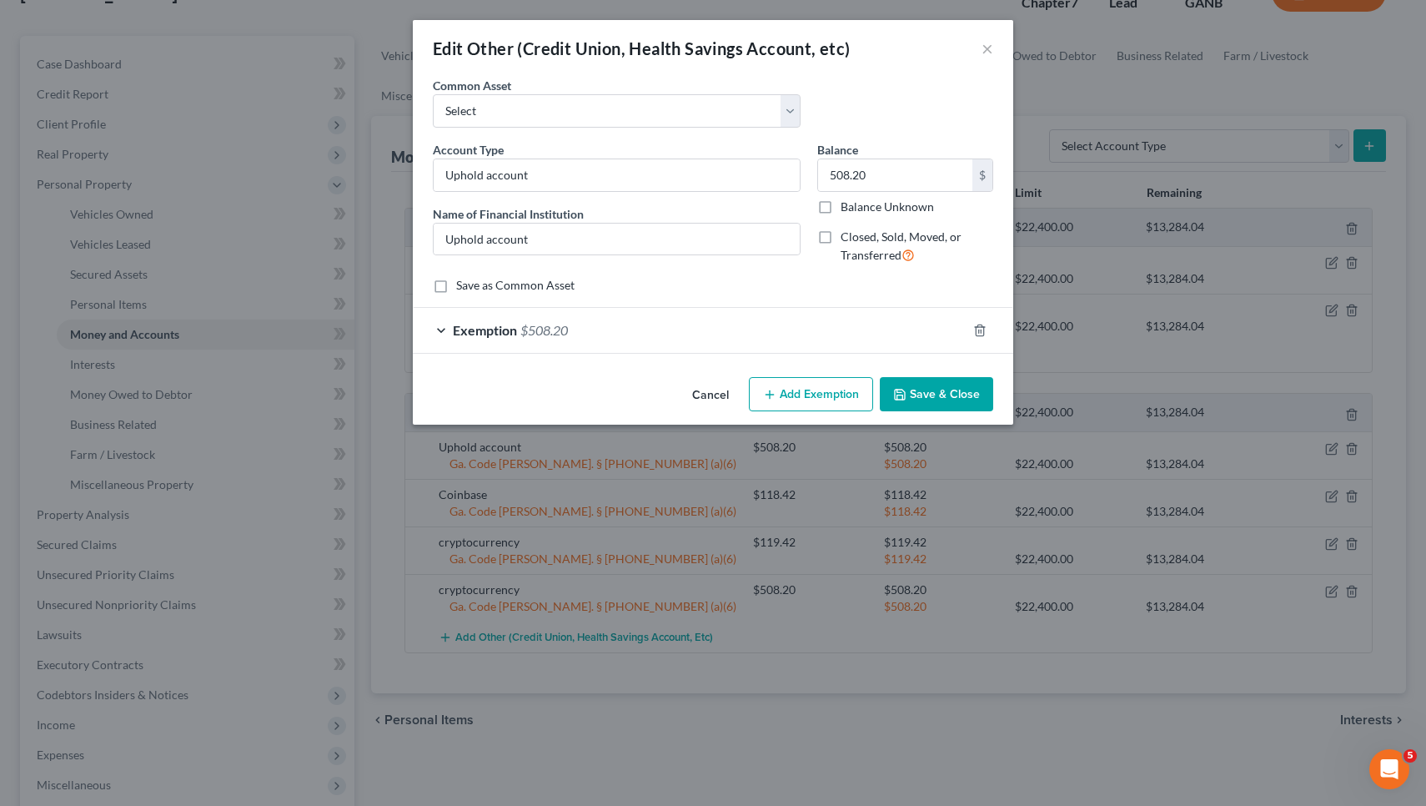
click at [735, 323] on div "Exemption $508.20" at bounding box center [690, 330] width 554 height 44
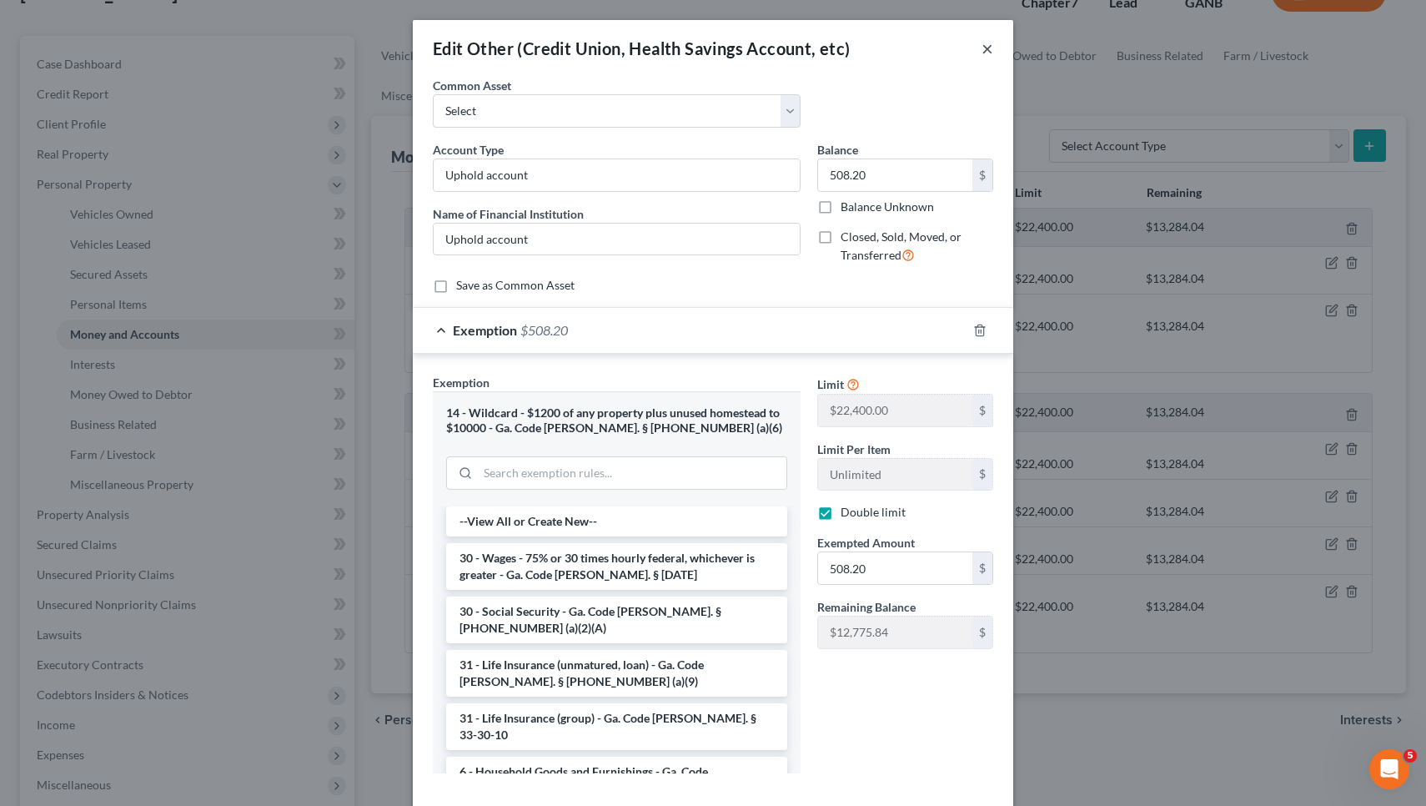
click at [982, 48] on button "×" at bounding box center [988, 48] width 12 height 20
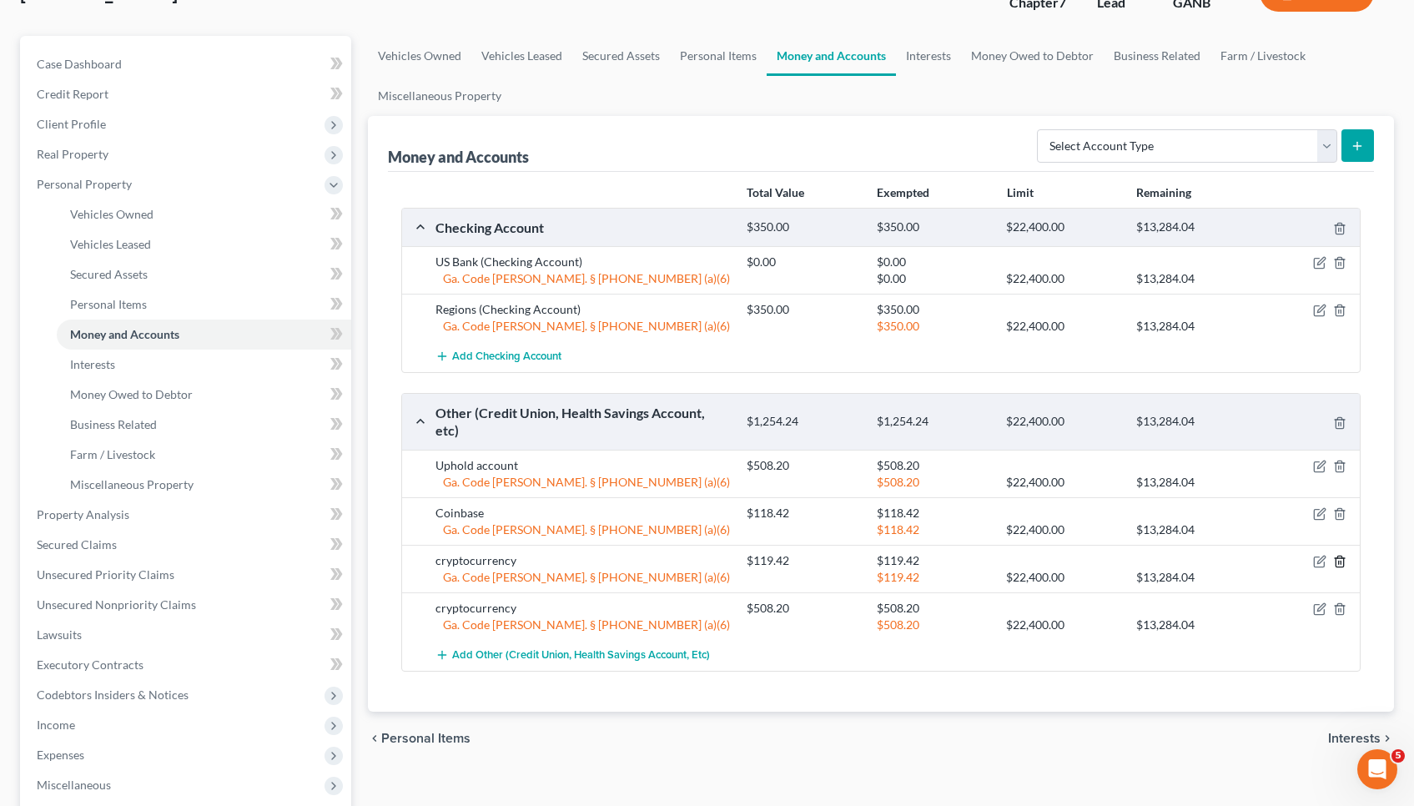
click at [1343, 555] on icon "button" at bounding box center [1339, 560] width 8 height 11
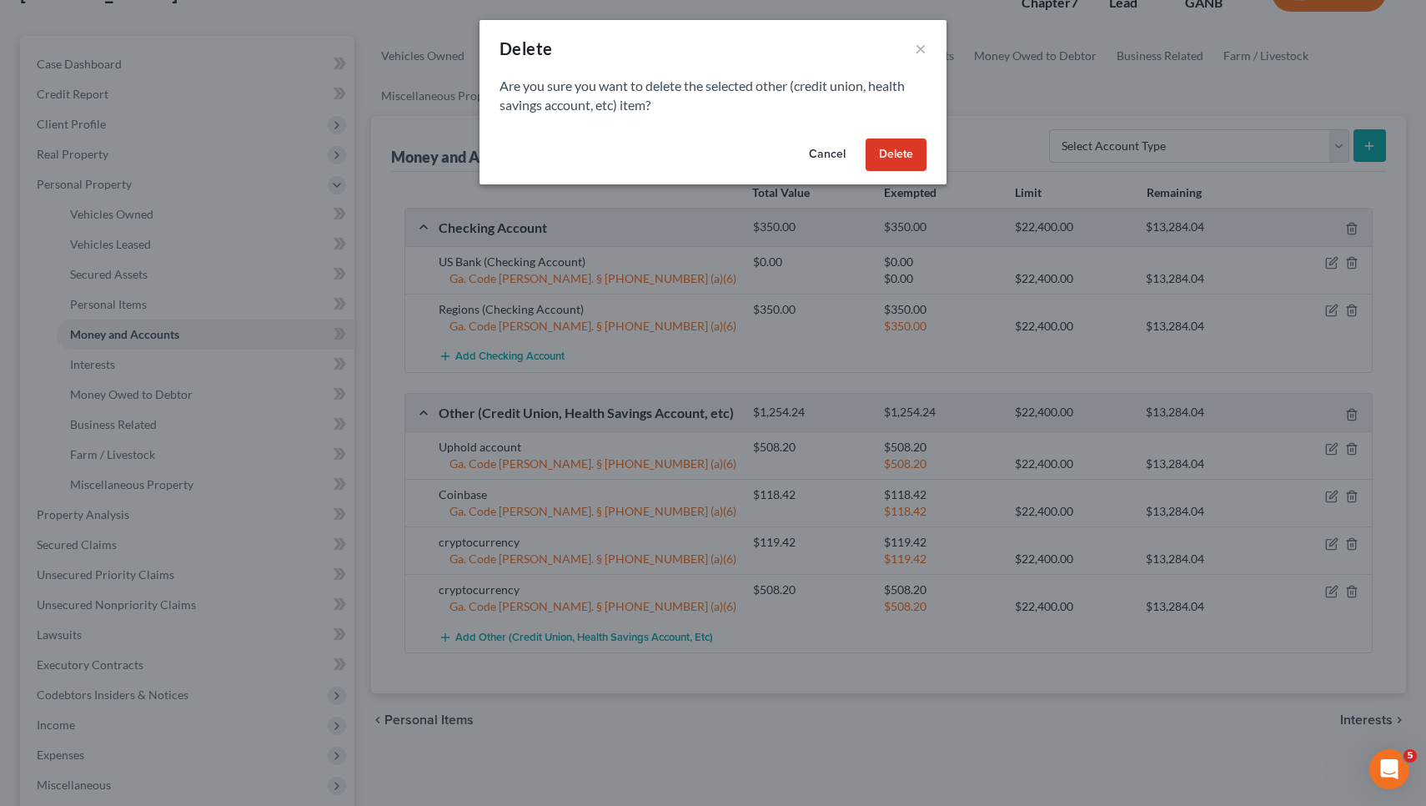
click at [914, 160] on button "Delete" at bounding box center [896, 154] width 61 height 33
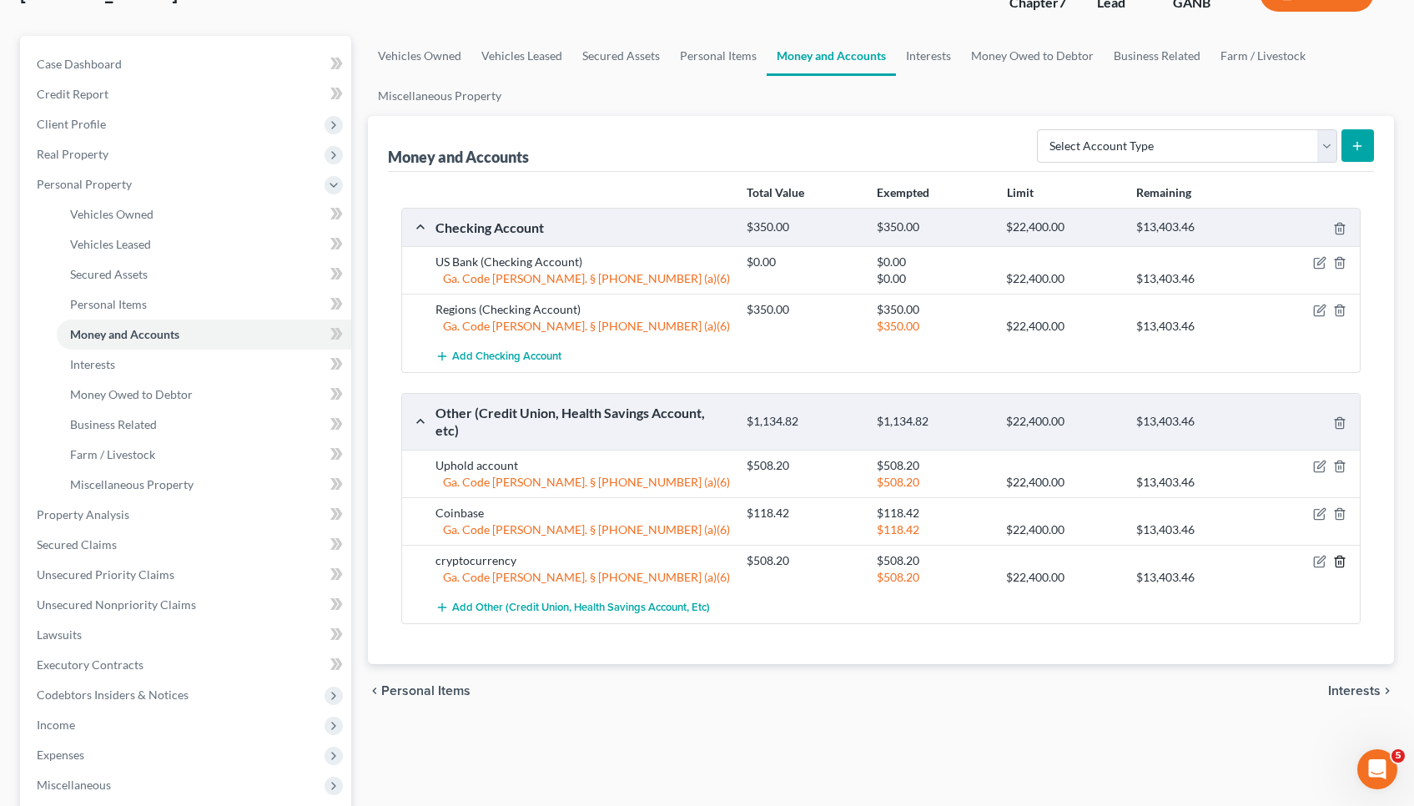
click at [1341, 555] on icon "button" at bounding box center [1339, 561] width 13 height 13
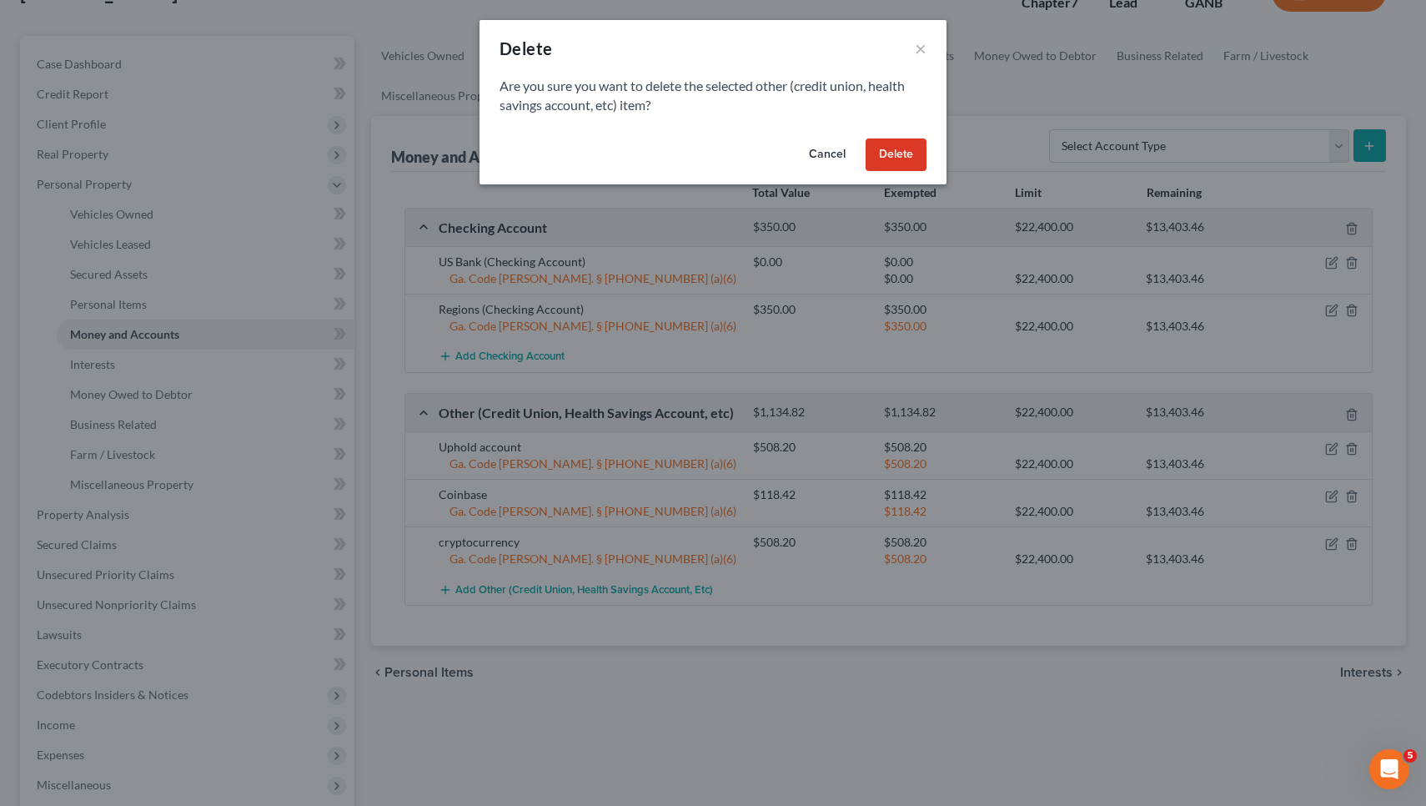
click at [898, 143] on button "Delete" at bounding box center [896, 154] width 61 height 33
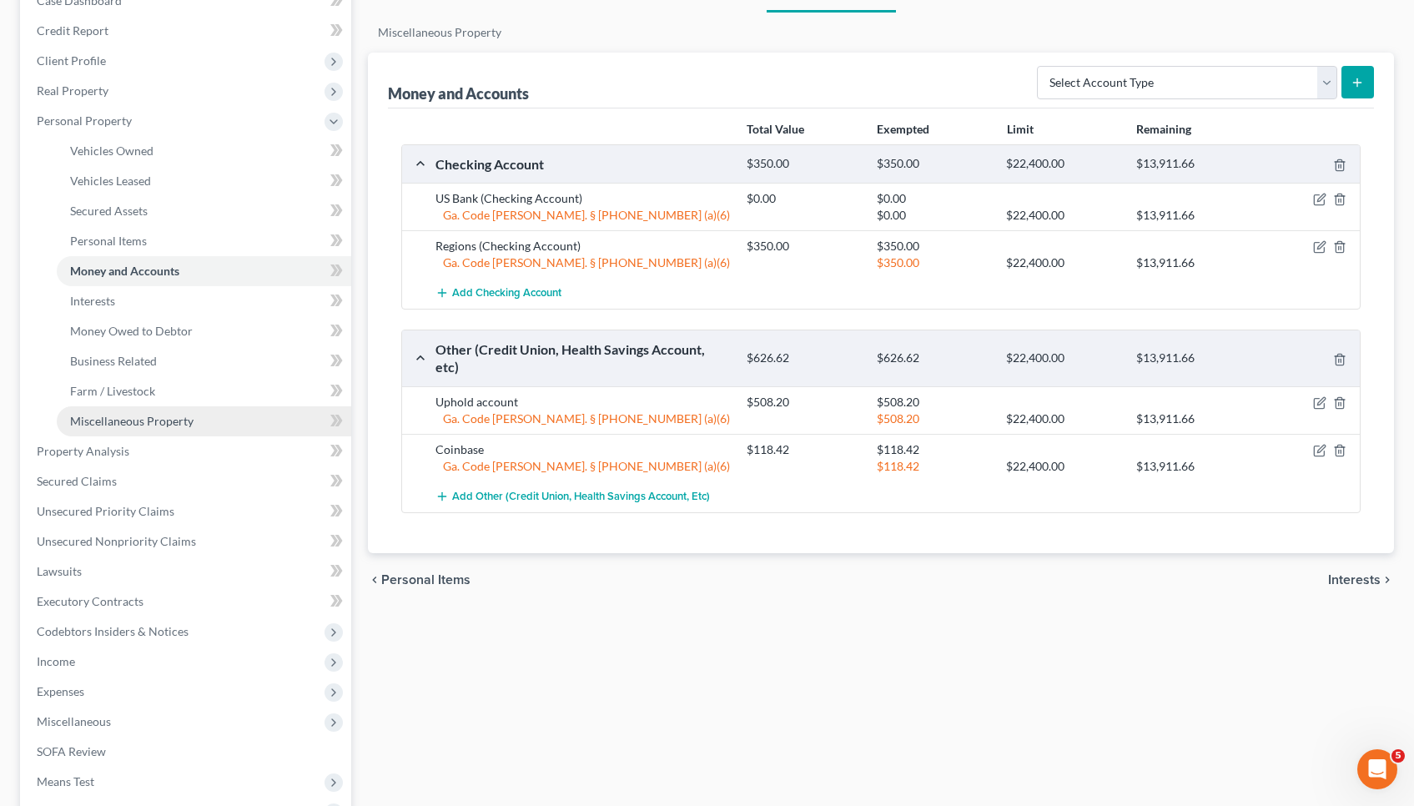
scroll to position [194, 0]
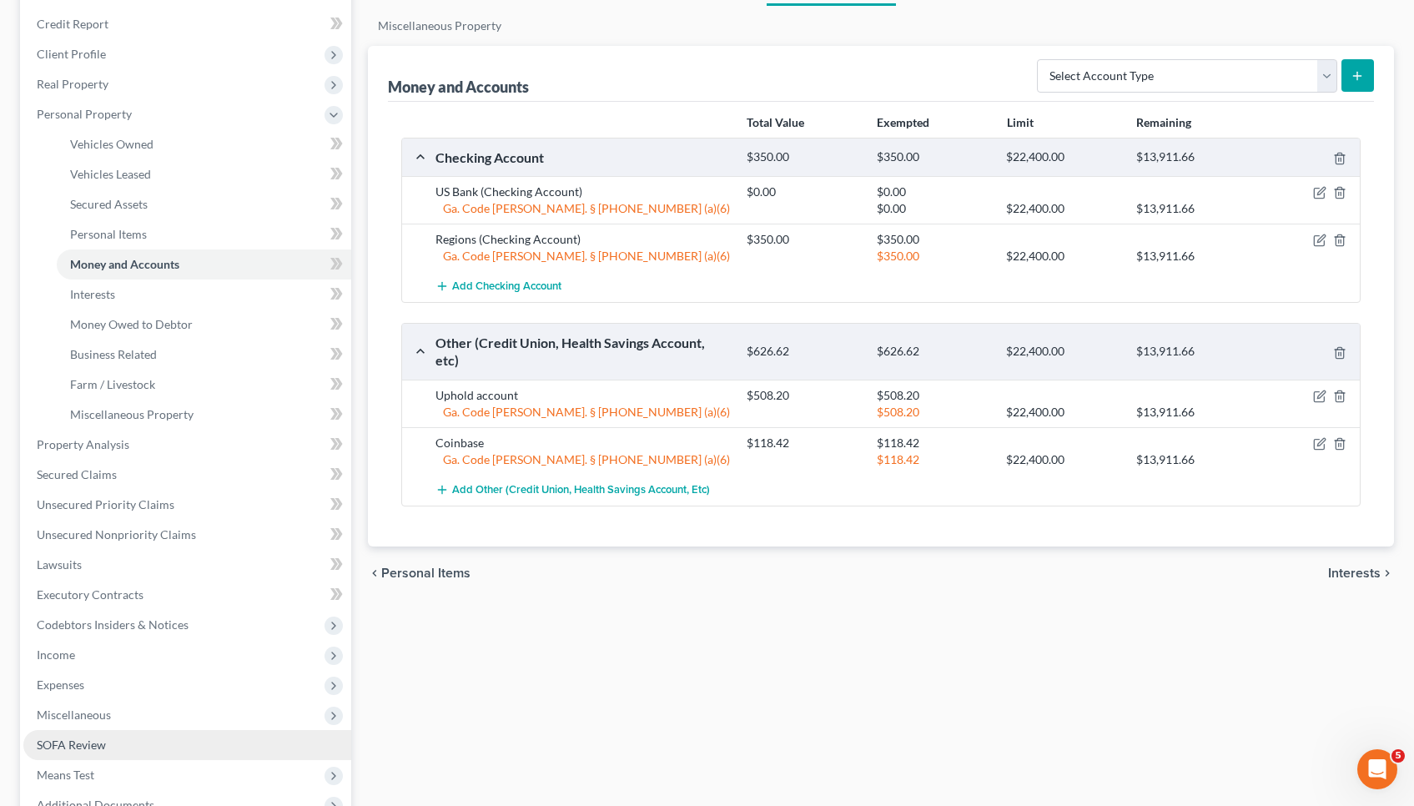
click at [160, 738] on link "SOFA Review" at bounding box center [187, 745] width 328 height 30
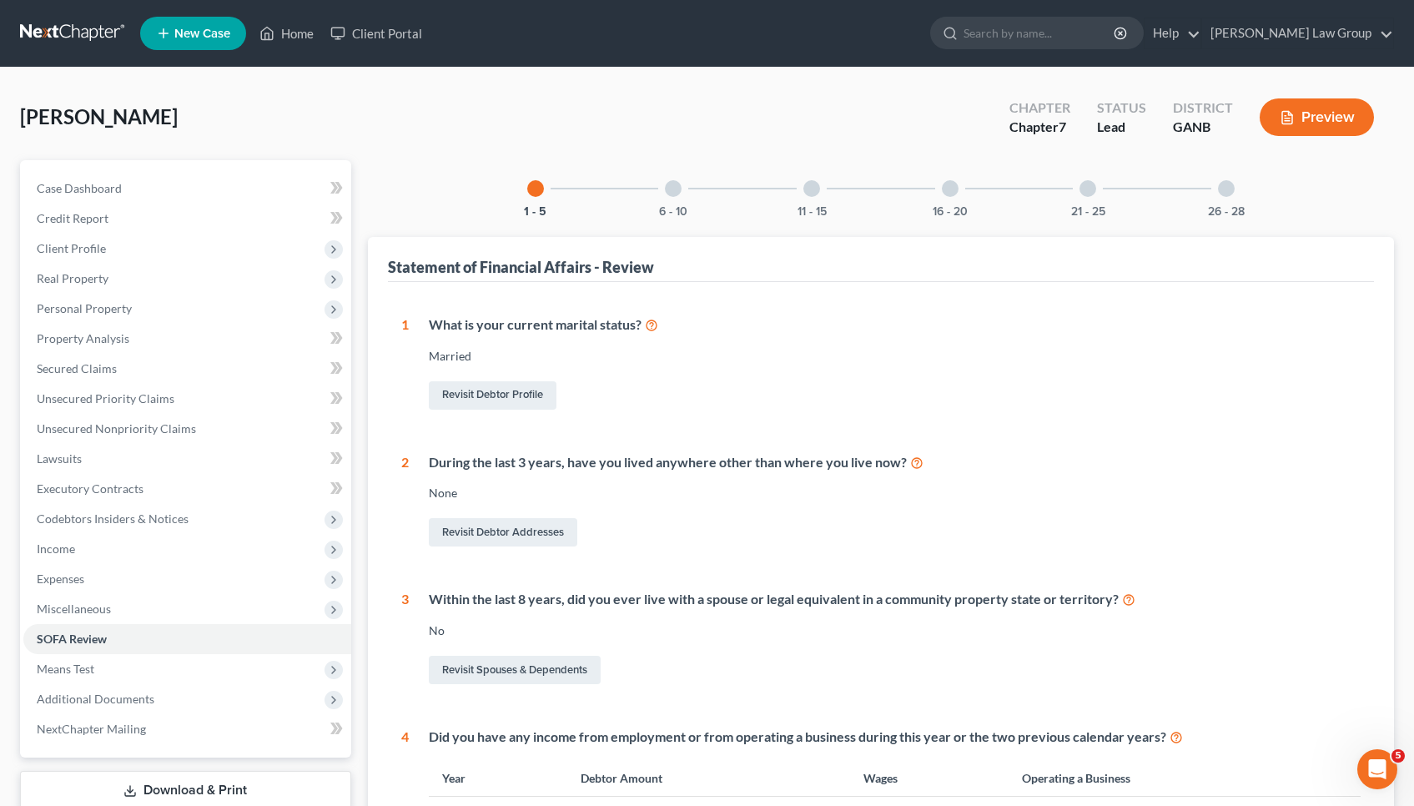
click at [1231, 199] on div "26 - 28" at bounding box center [1226, 188] width 57 height 57
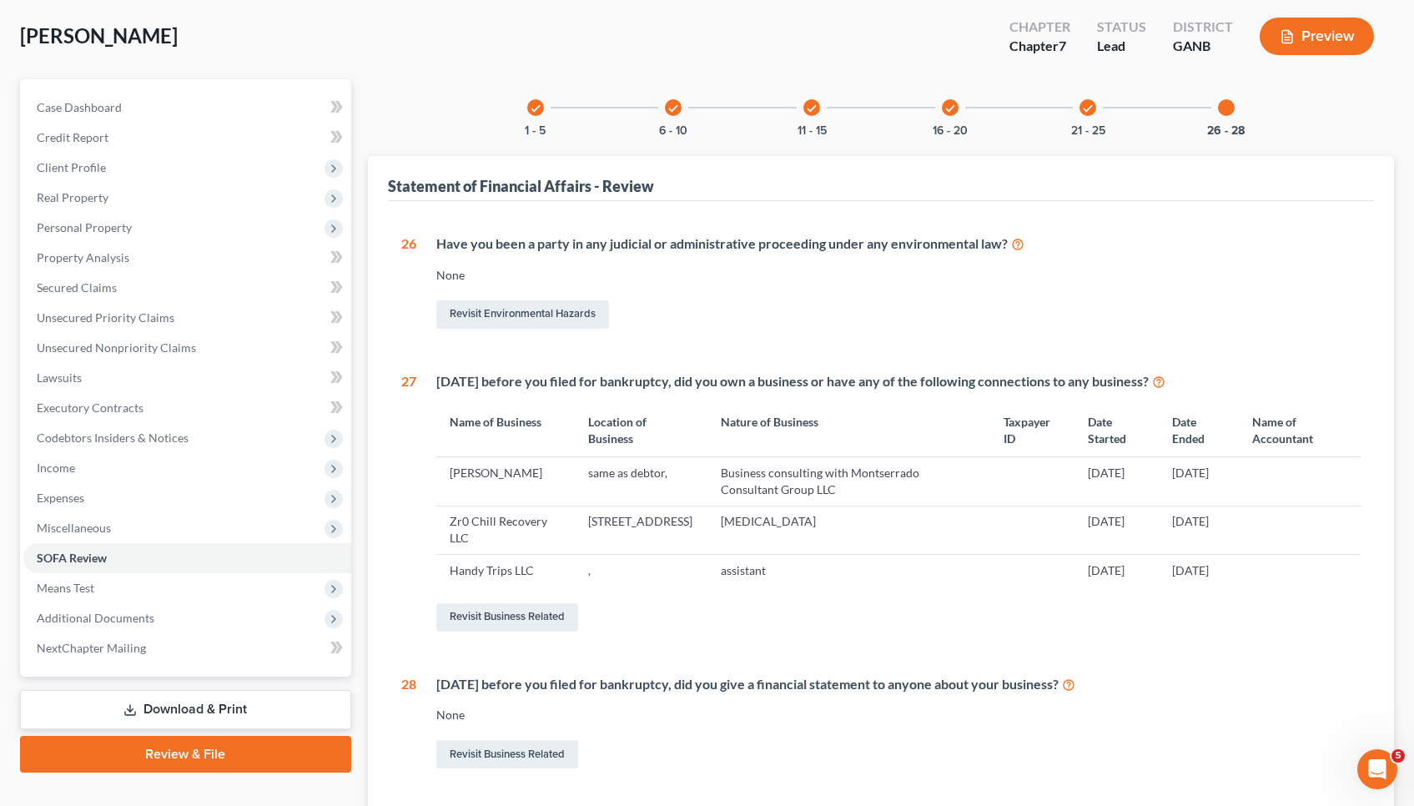
scroll to position [145, 0]
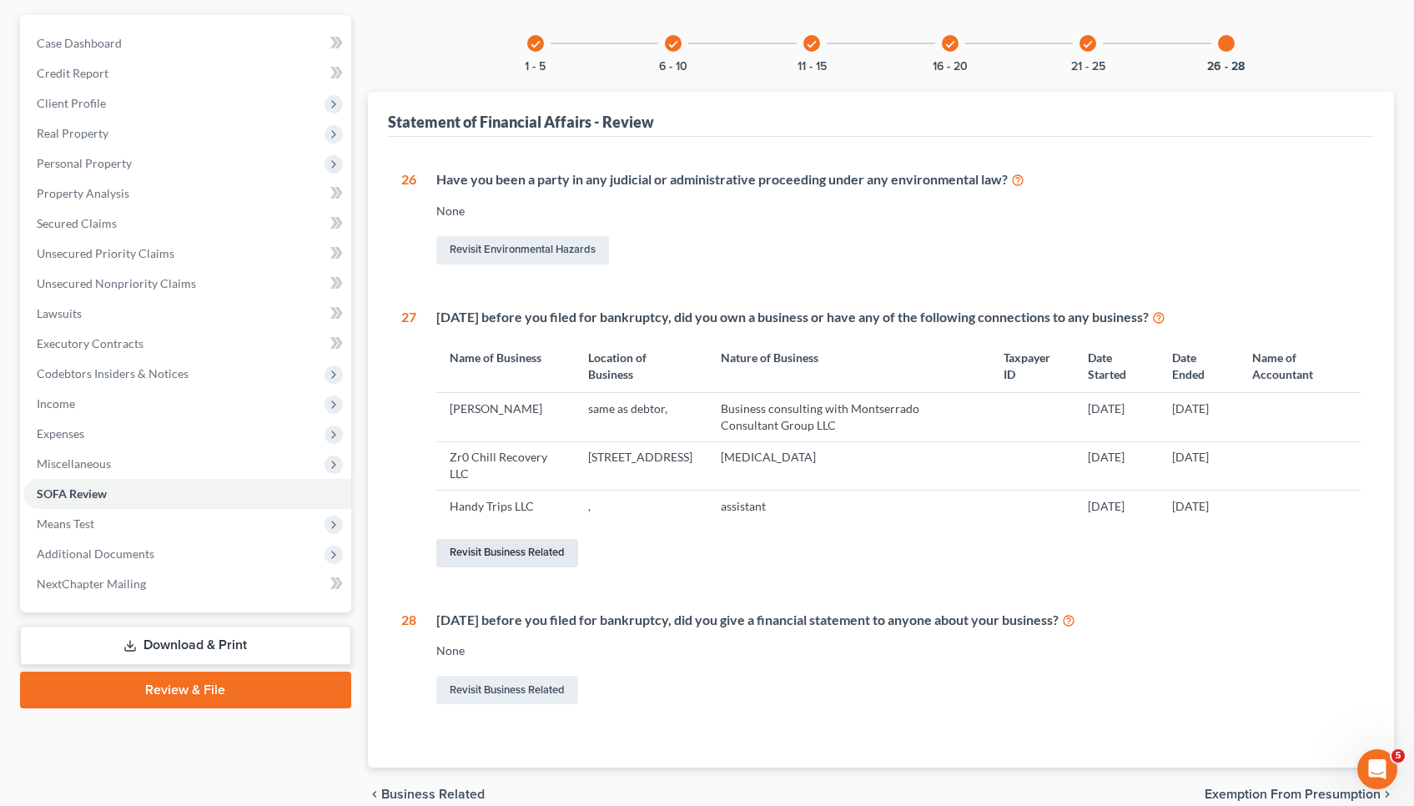
click at [503, 560] on link "Revisit Business Related" at bounding box center [507, 553] width 142 height 28
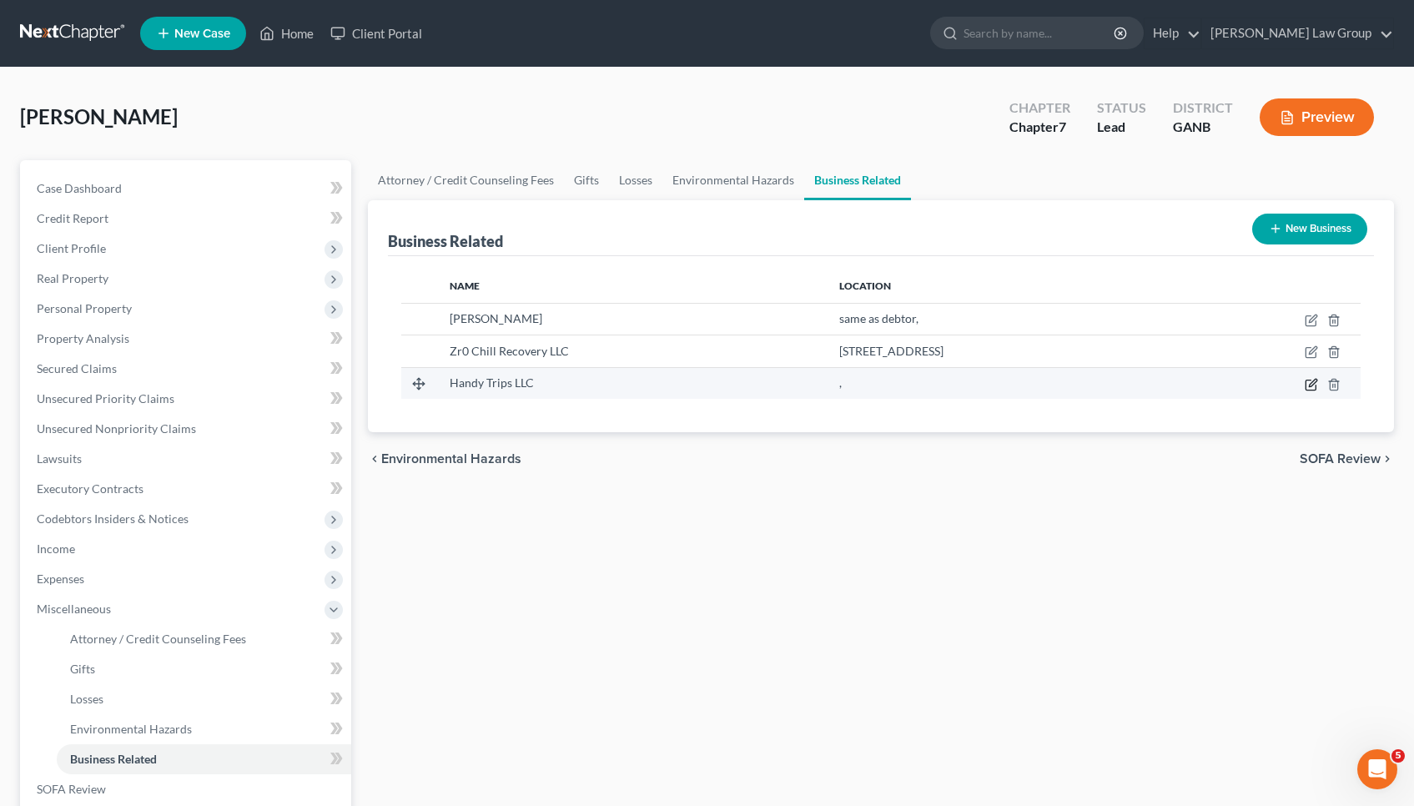
click at [1313, 383] on icon "button" at bounding box center [1312, 383] width 8 height 8
select select "member"
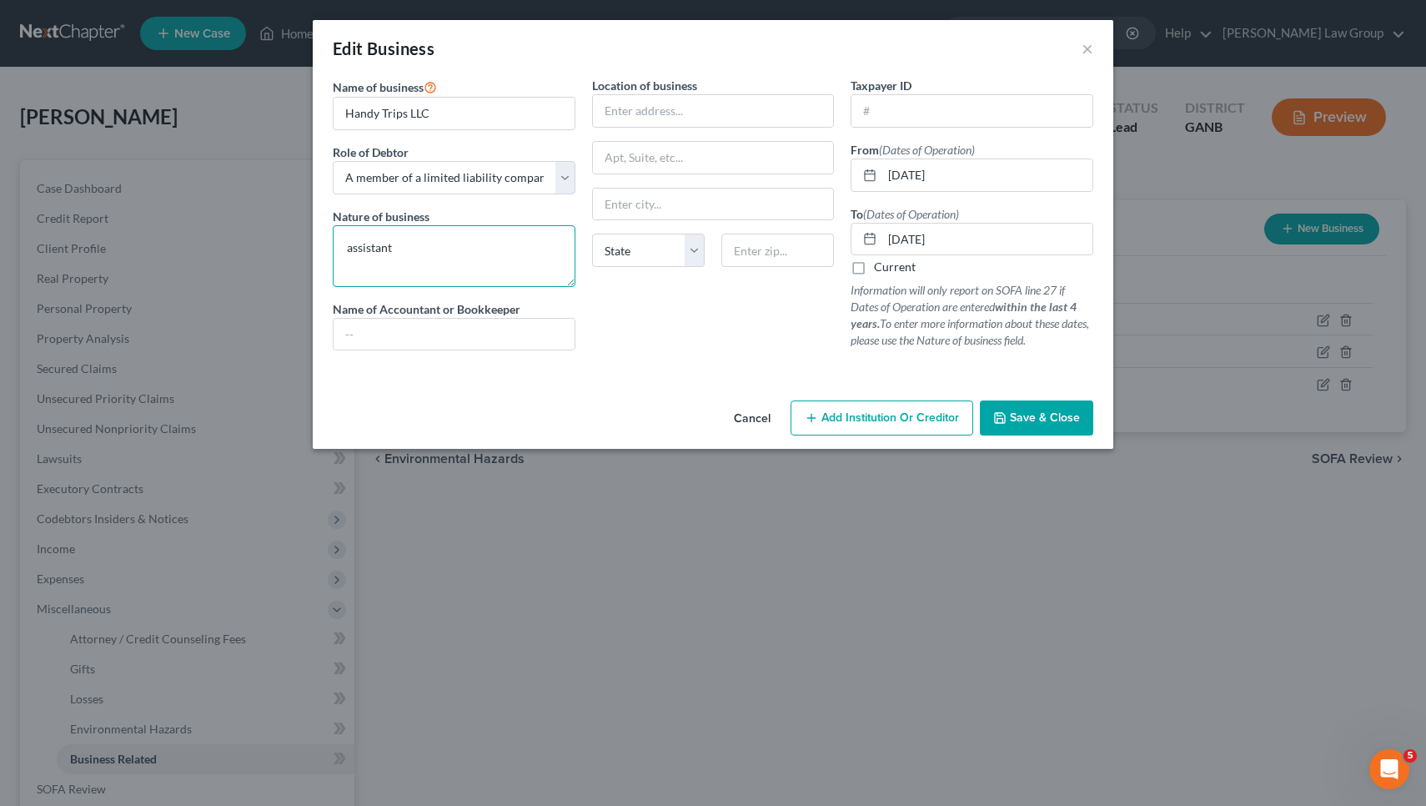
click at [486, 241] on textarea "assistant" at bounding box center [454, 256] width 243 height 62
type textarea "transport medical equipment"
click at [750, 410] on button "Cancel" at bounding box center [752, 418] width 63 height 33
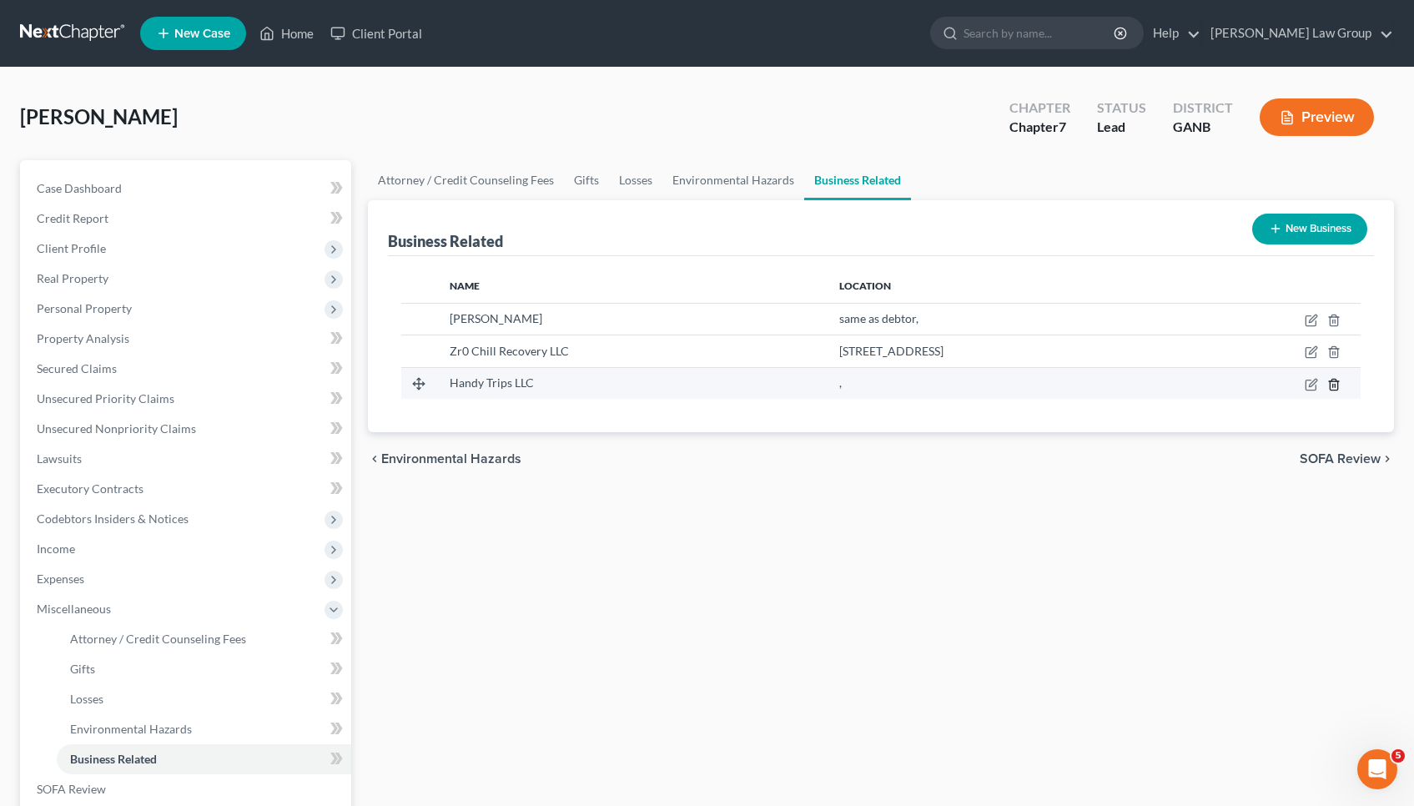
click at [1332, 382] on icon "button" at bounding box center [1333, 384] width 13 height 13
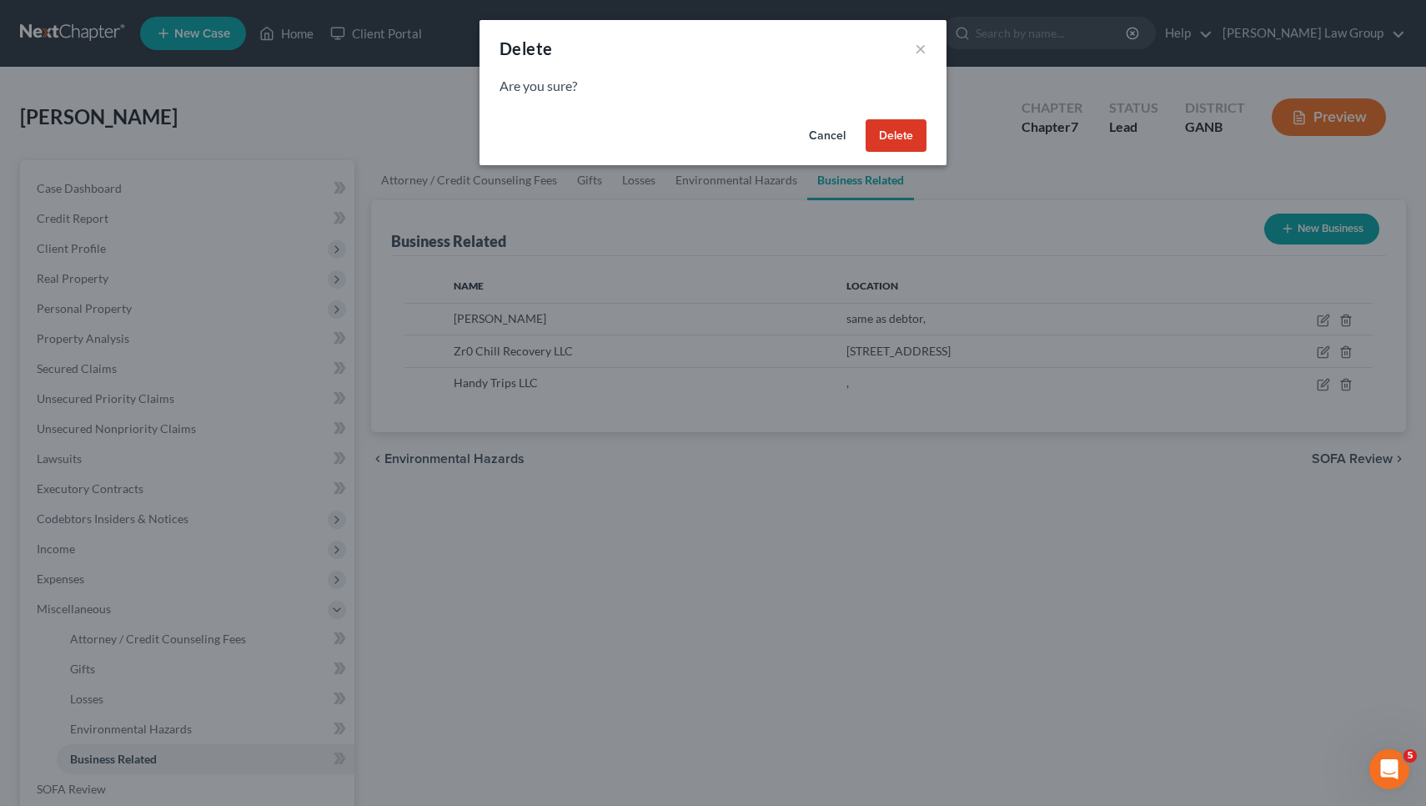
click at [881, 133] on button "Delete" at bounding box center [896, 135] width 61 height 33
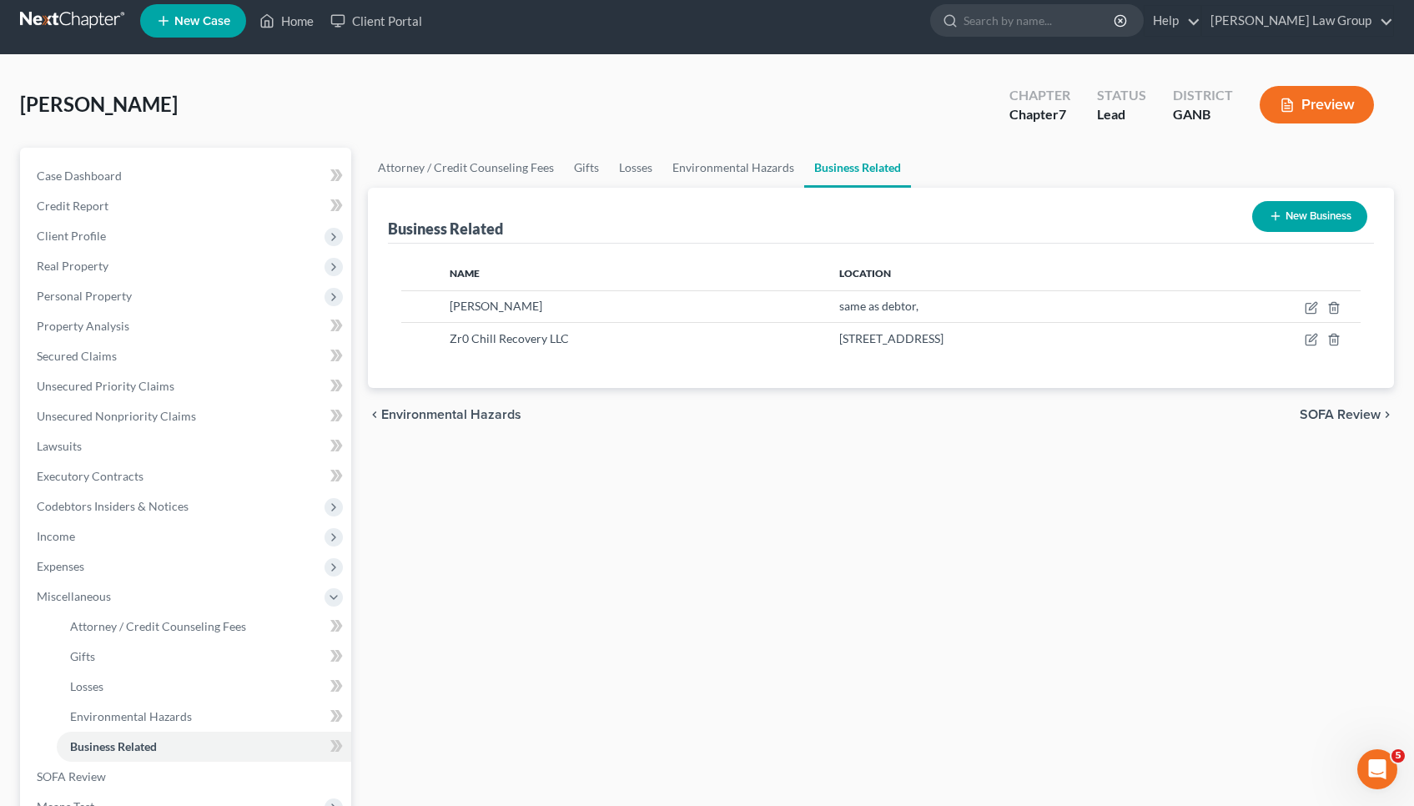
scroll to position [17, 0]
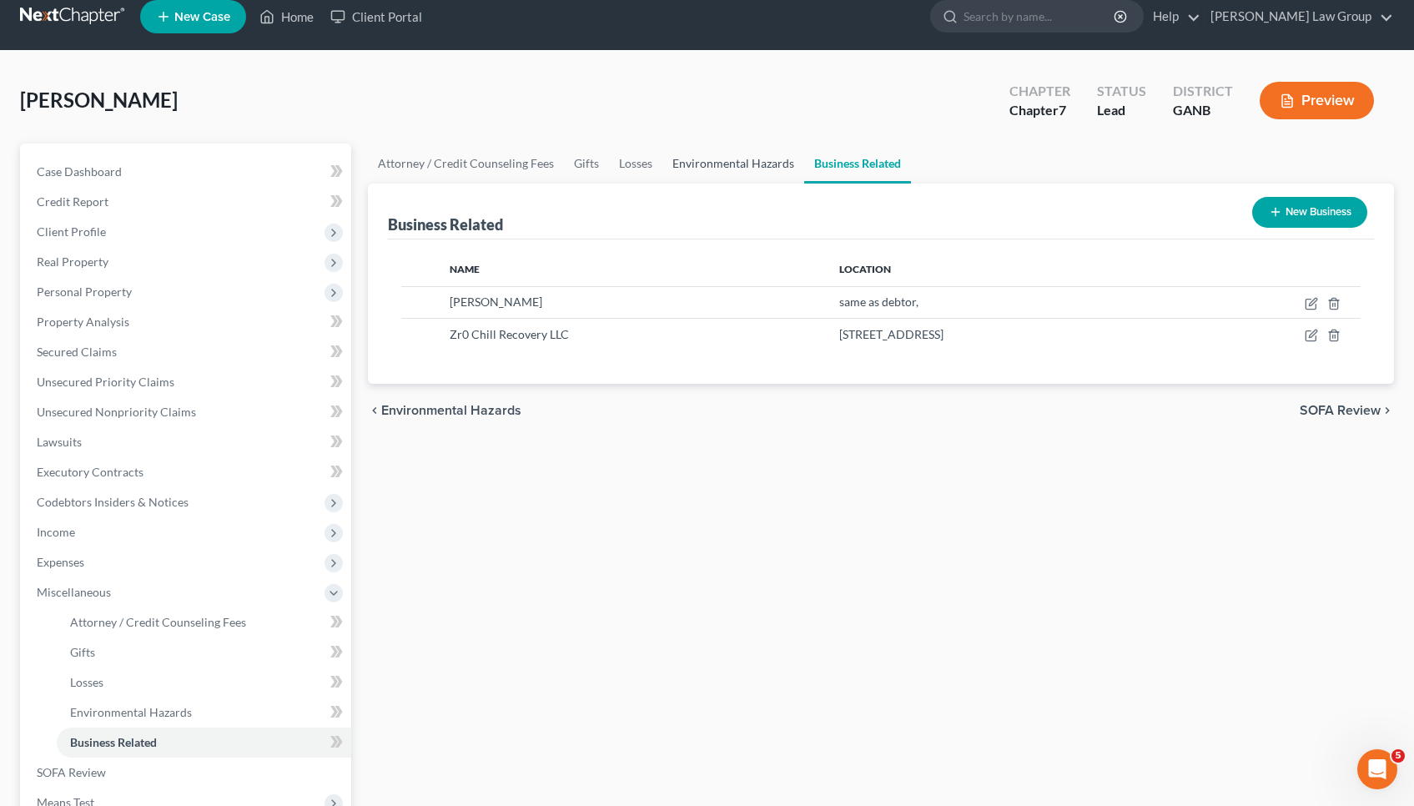
click at [750, 163] on link "Environmental Hazards" at bounding box center [733, 163] width 142 height 40
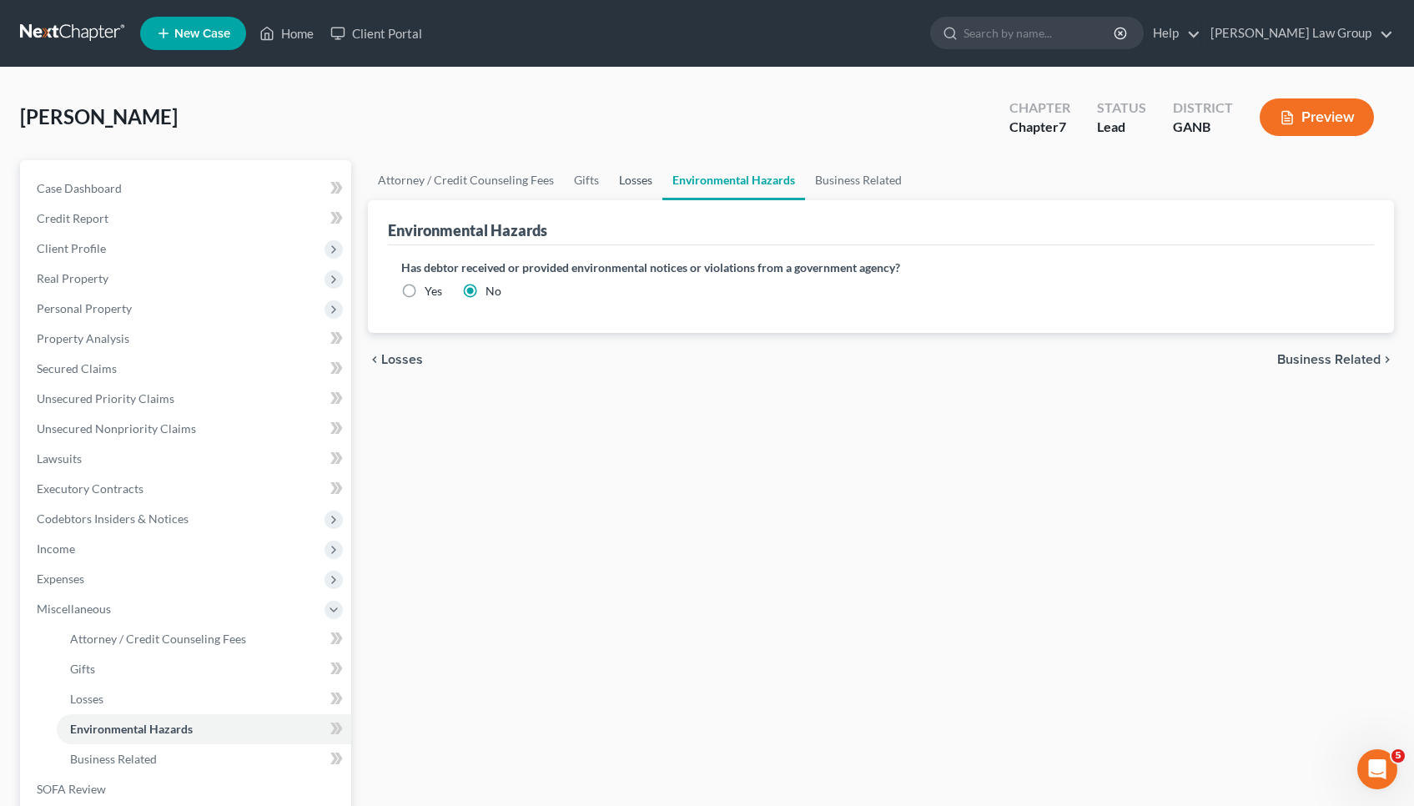
click at [633, 183] on link "Losses" at bounding box center [635, 180] width 53 height 40
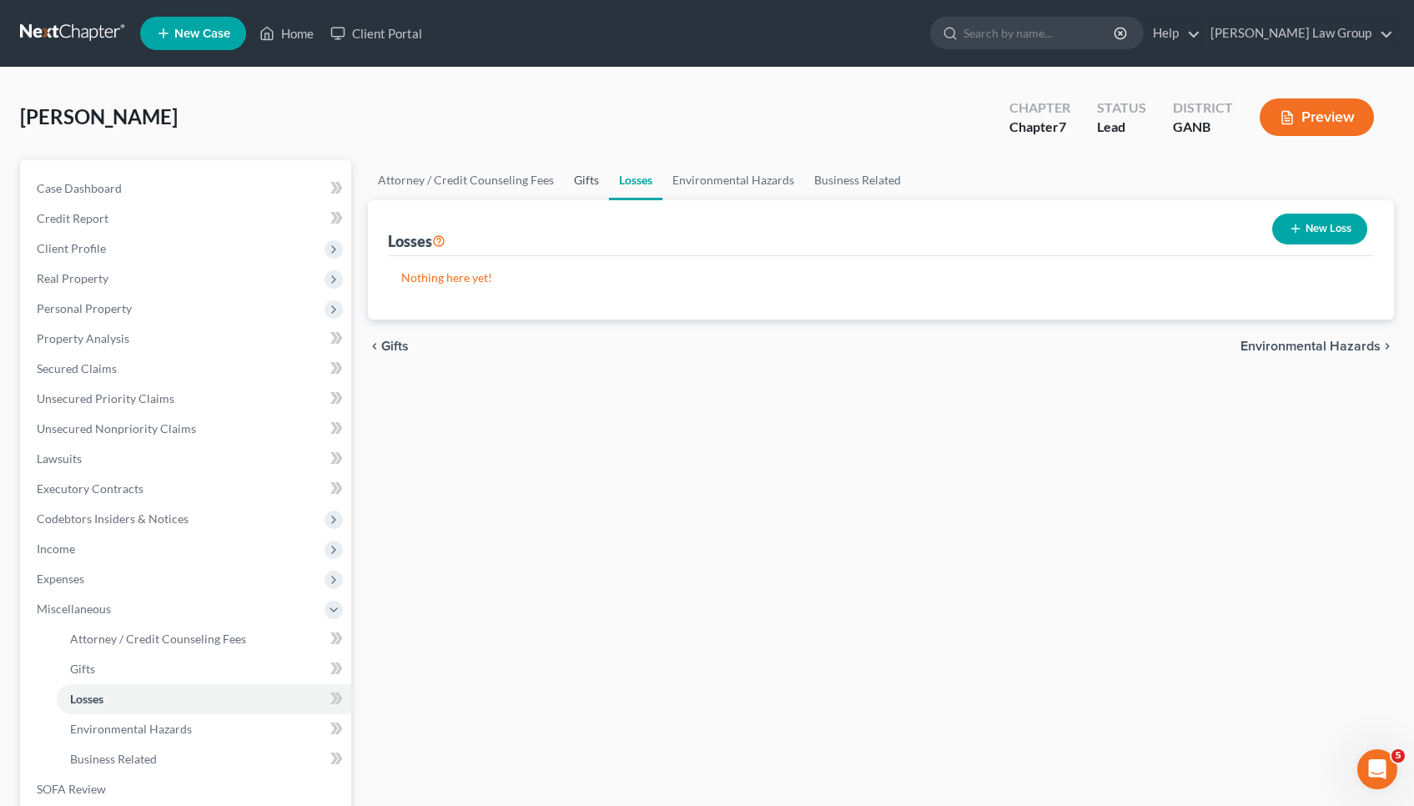
click at [571, 178] on link "Gifts" at bounding box center [586, 180] width 45 height 40
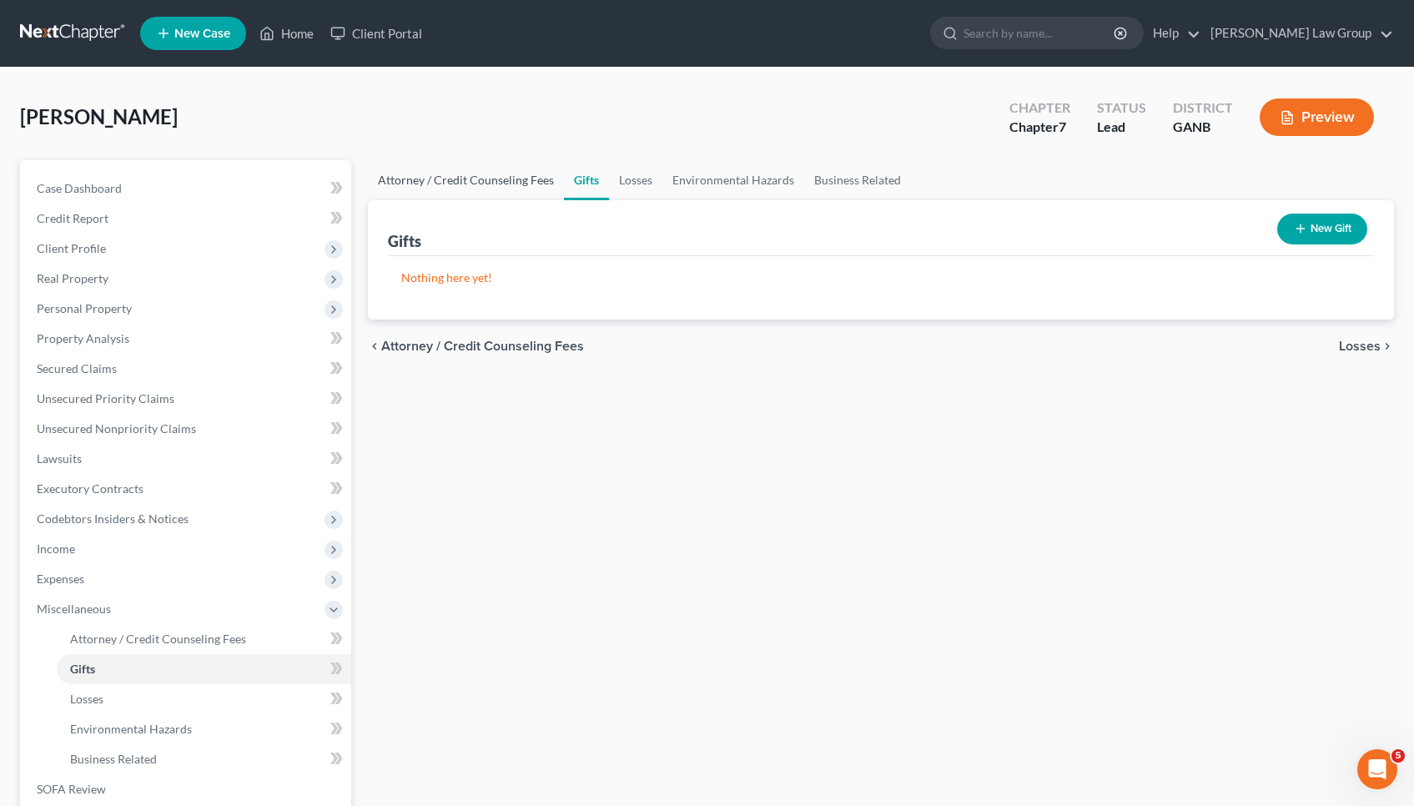
click at [499, 162] on link "Attorney / Credit Counseling Fees" at bounding box center [466, 180] width 196 height 40
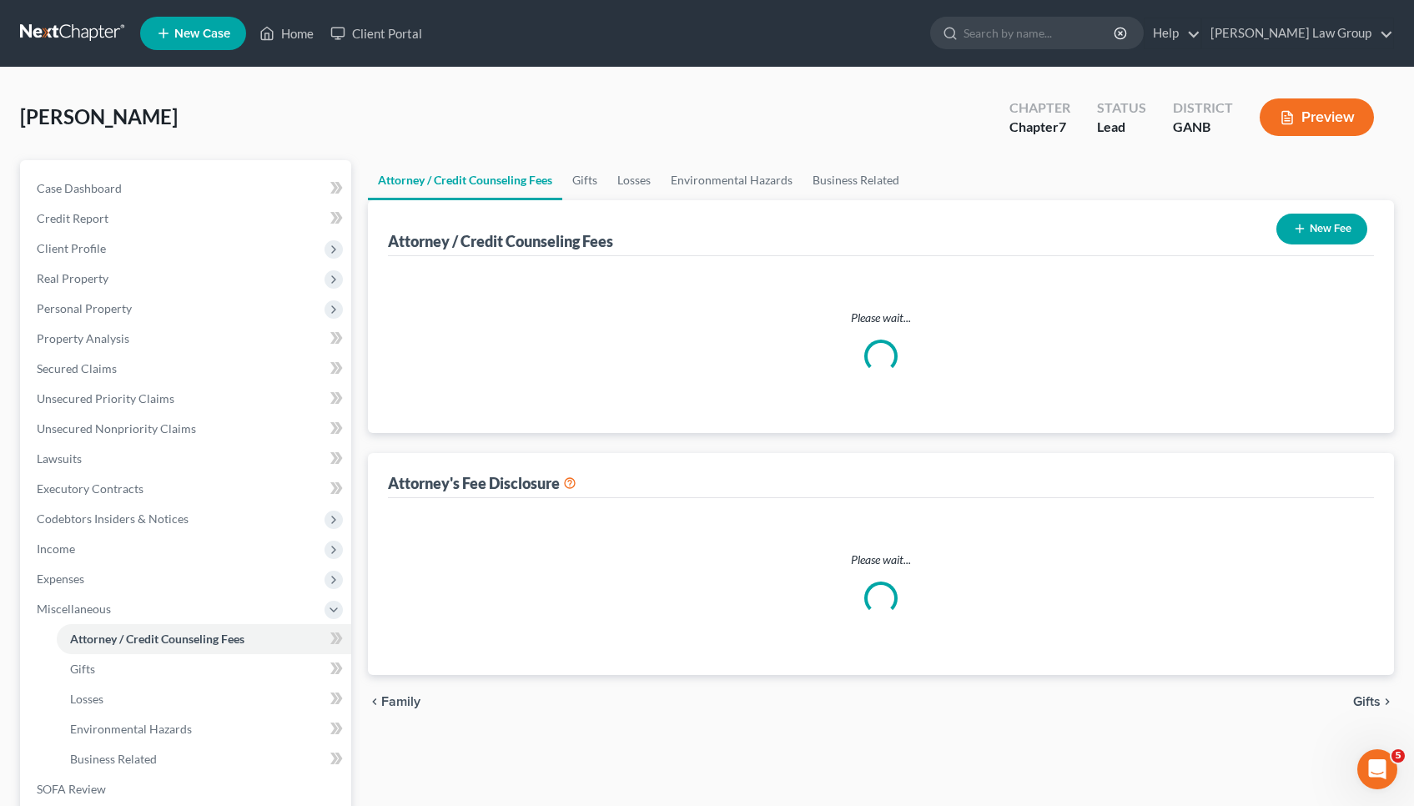
select select "0"
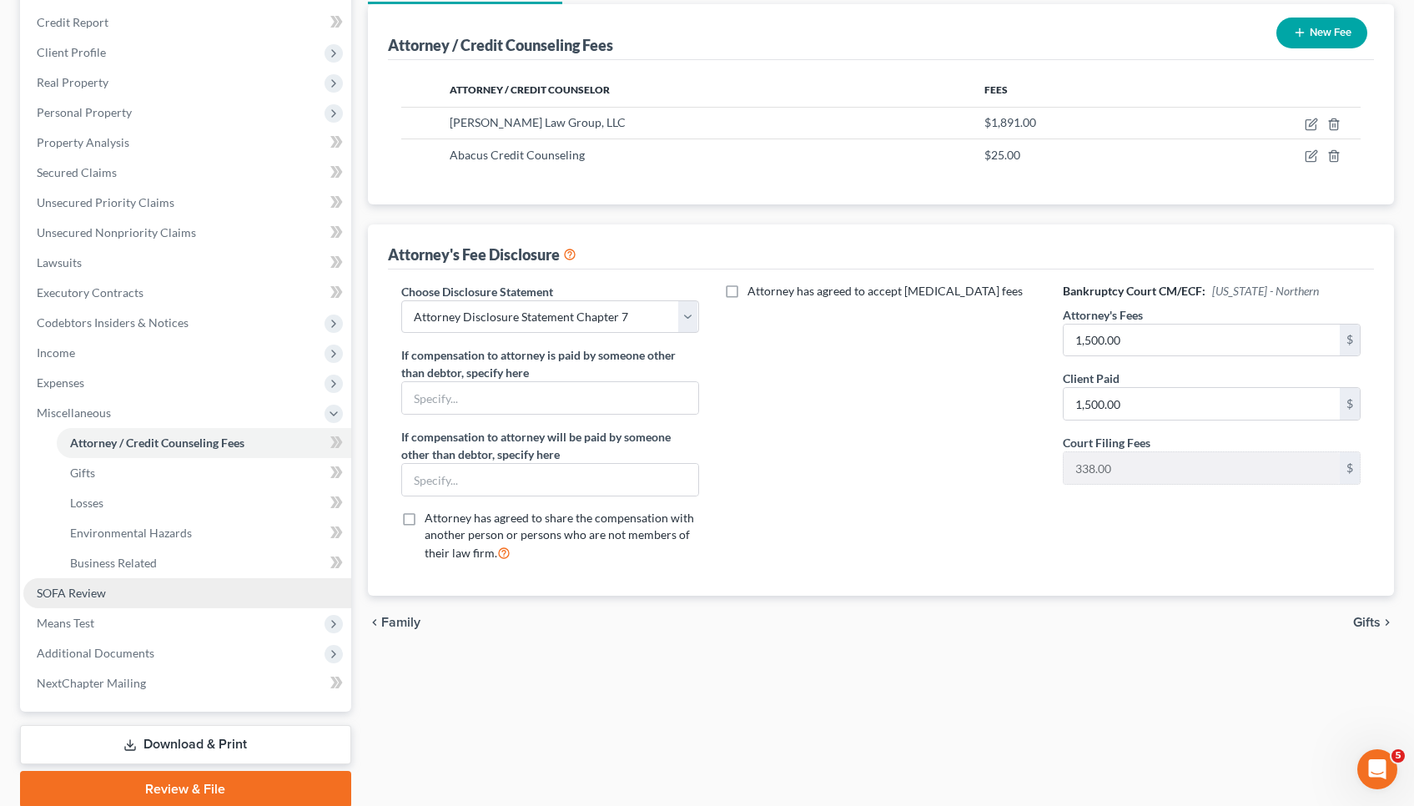
scroll to position [209, 0]
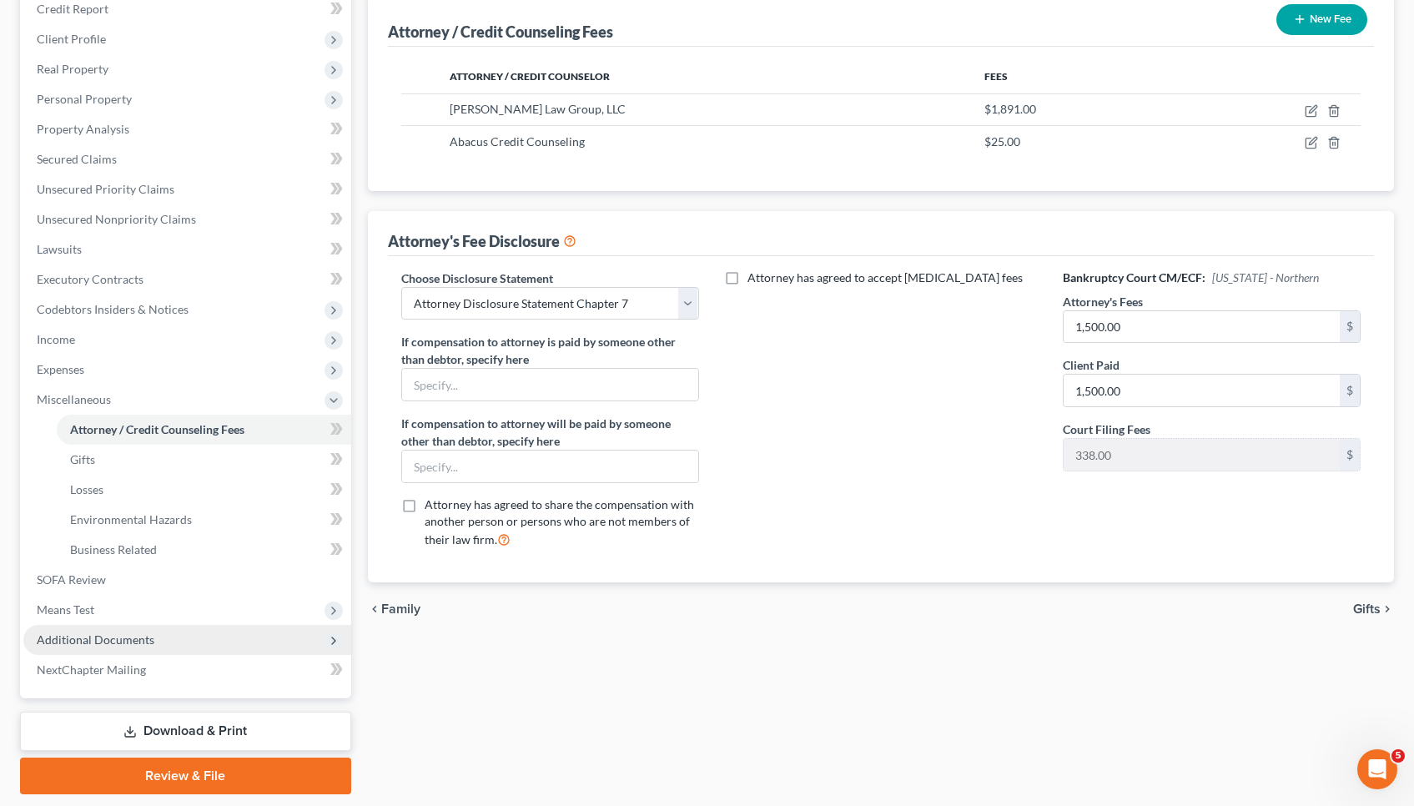
click at [114, 649] on span "Additional Documents" at bounding box center [187, 640] width 328 height 30
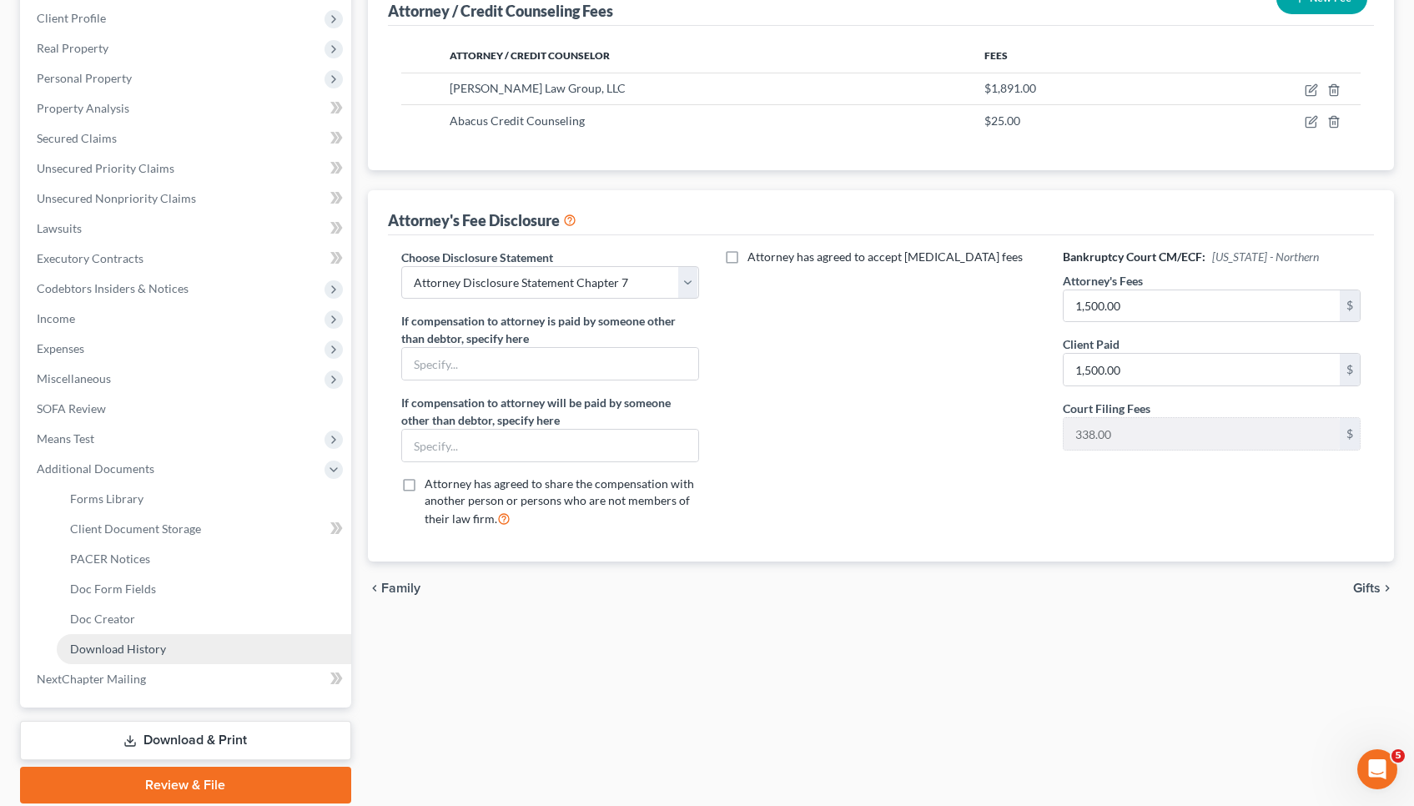
scroll to position [230, 0]
